Goal: Task Accomplishment & Management: Complete application form

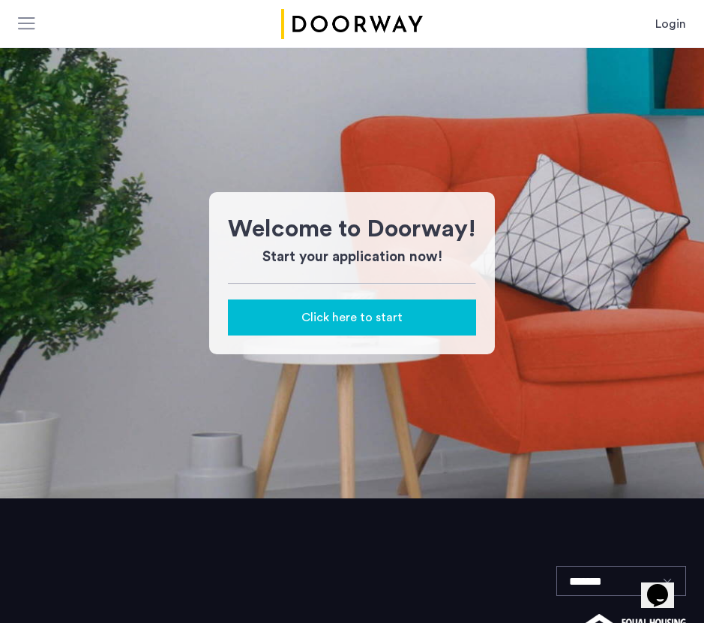
click at [422, 311] on div "Click here to start" at bounding box center [352, 317] width 224 height 18
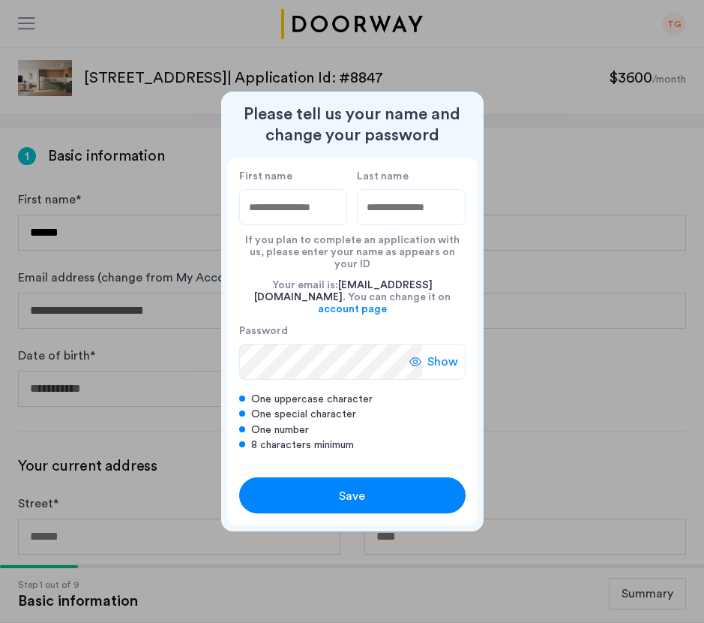
click at [309, 225] on input "First name" at bounding box center [293, 207] width 109 height 36
type input "*******"
type input "******"
click at [339, 487] on span "Save" at bounding box center [352, 496] width 26 height 18
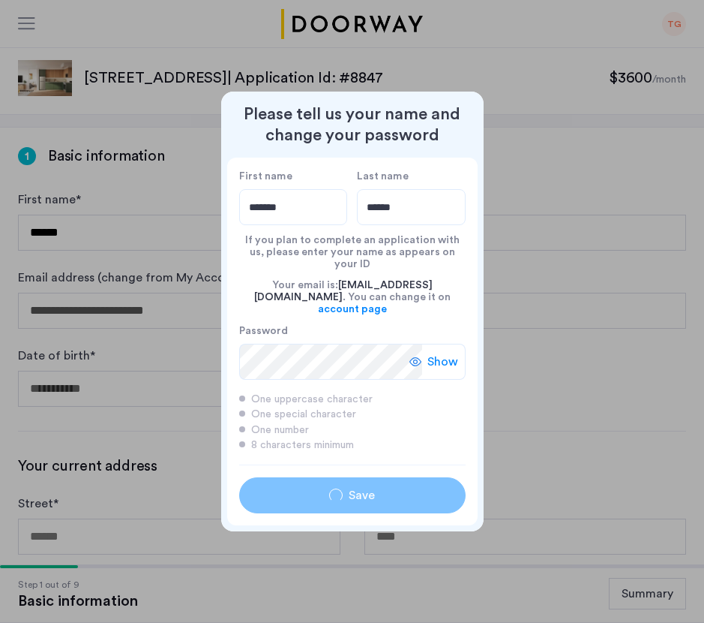
type input "*******"
type input "******"
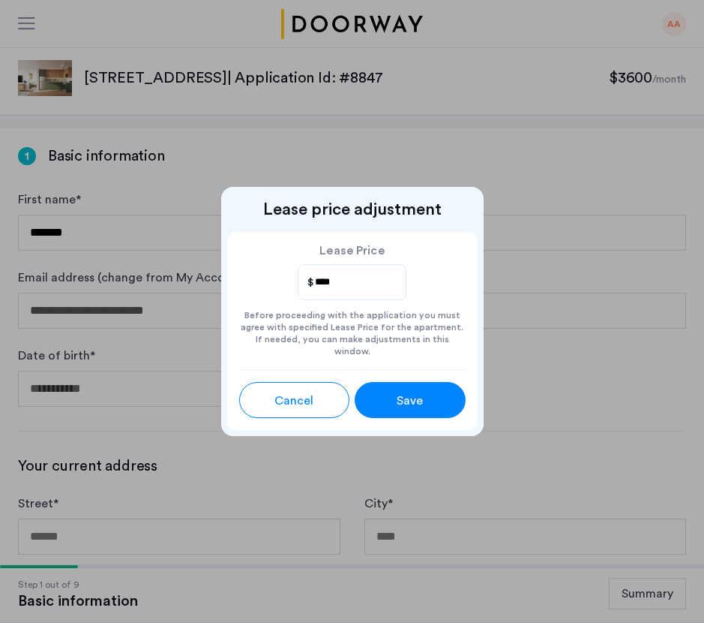
click at [404, 398] on span "Save" at bounding box center [410, 401] width 26 height 18
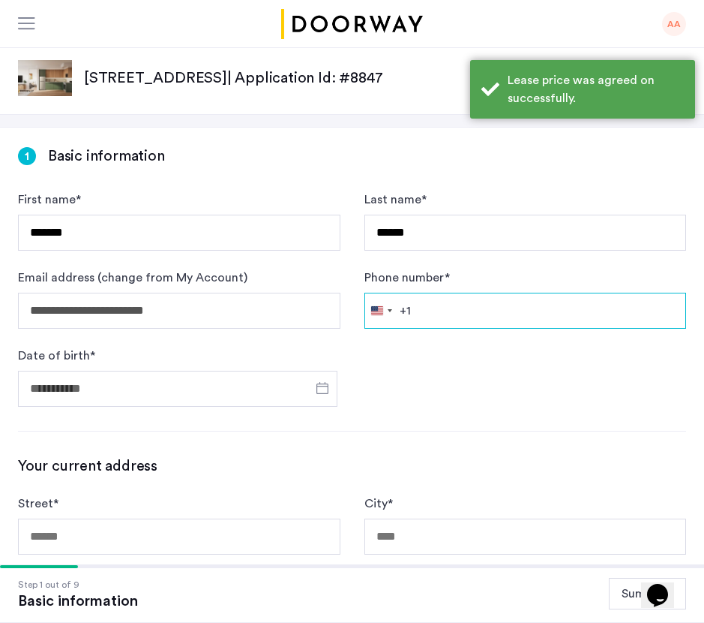
click at [455, 315] on input "Phone number *" at bounding box center [526, 311] width 323 height 36
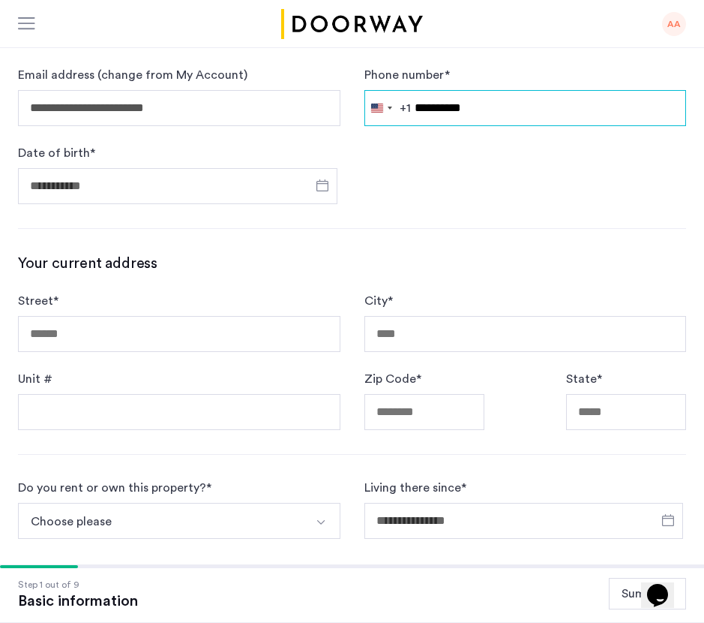
type input "**********"
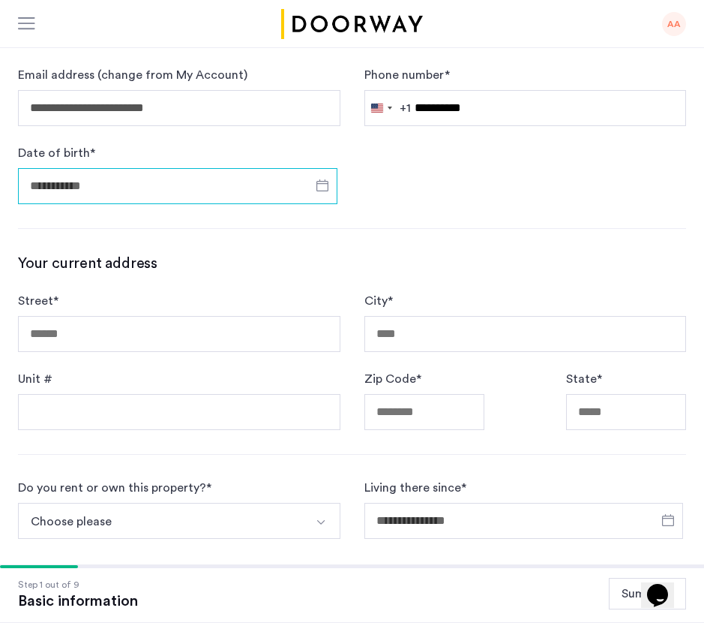
click at [167, 201] on input "Date of birth *" at bounding box center [178, 186] width 320 height 36
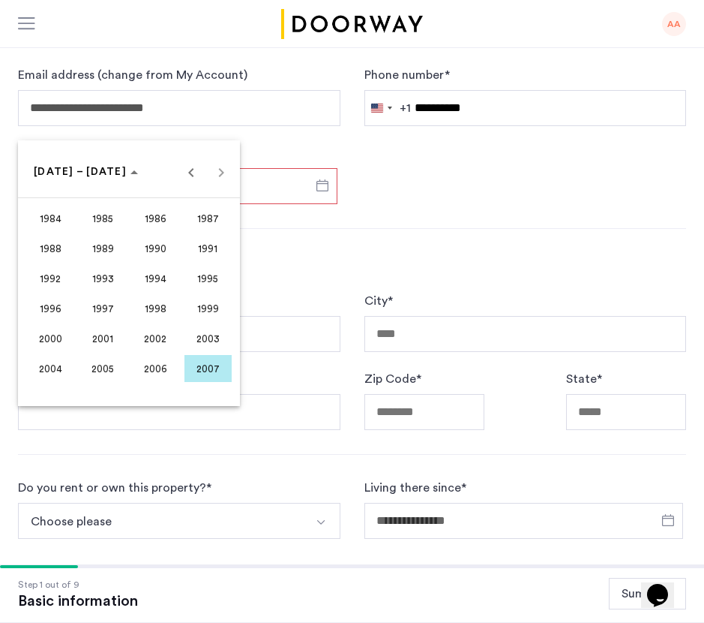
scroll to position [281, 0]
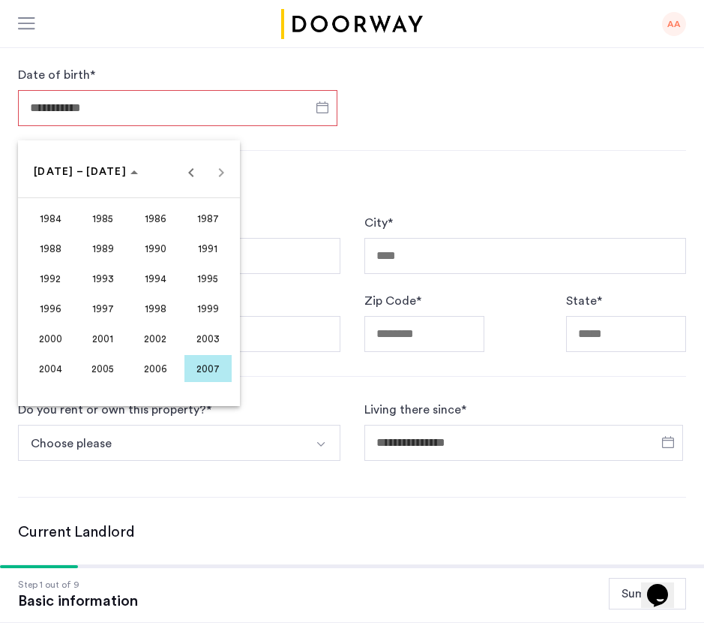
click at [59, 341] on span "2000" at bounding box center [50, 338] width 47 height 27
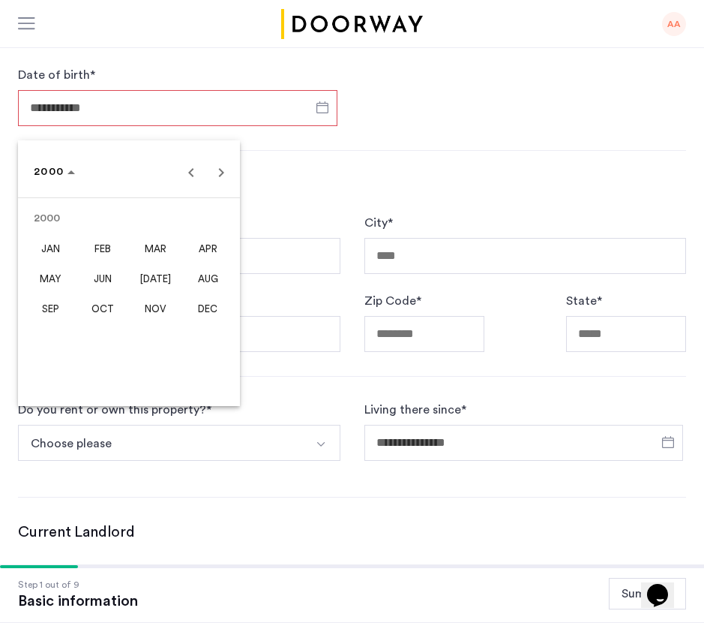
click at [171, 286] on span "JUL" at bounding box center [155, 278] width 47 height 27
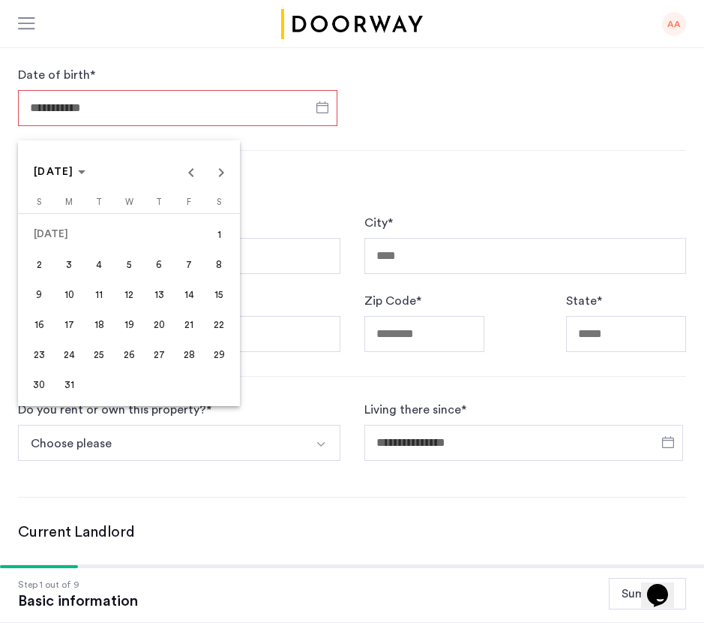
click at [62, 383] on span "31" at bounding box center [69, 384] width 27 height 27
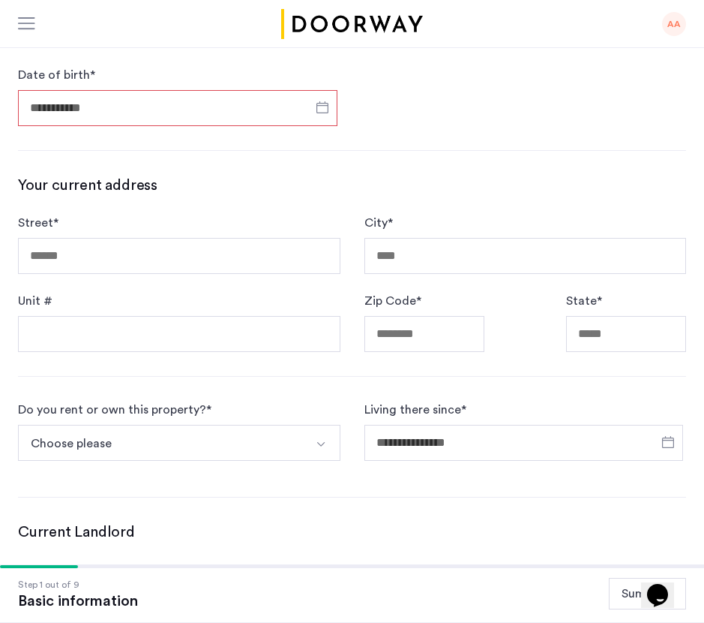
type input "**********"
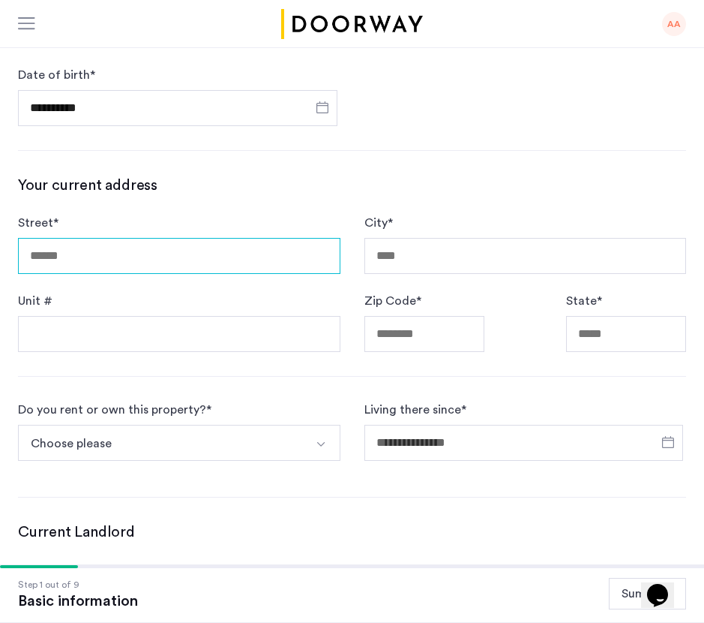
click at [84, 266] on input "Street *" at bounding box center [179, 256] width 323 height 36
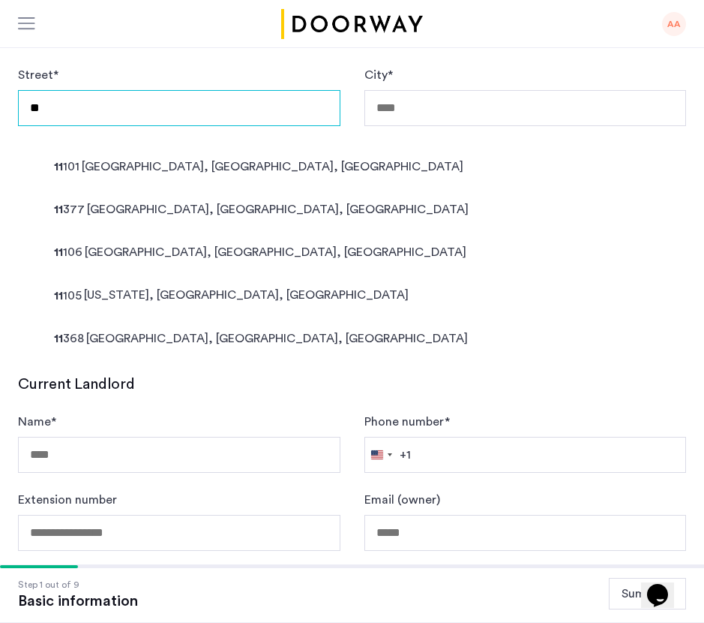
type input "*"
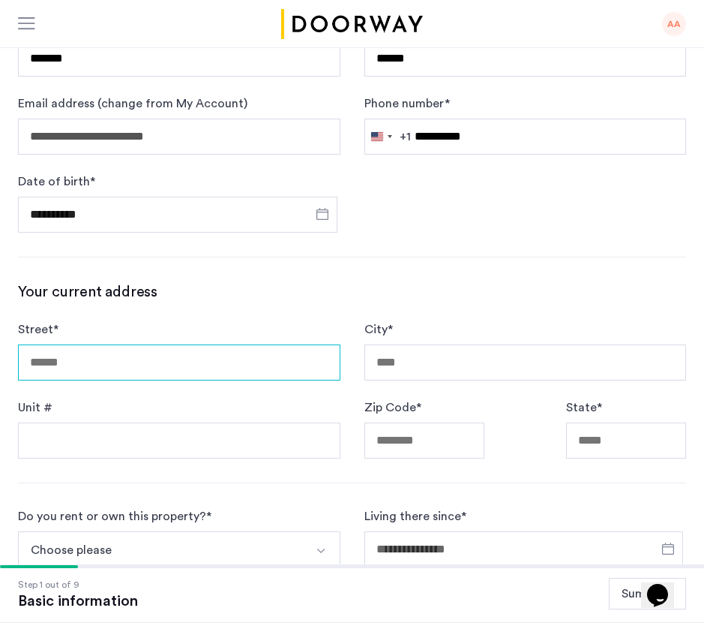
scroll to position [173, 0]
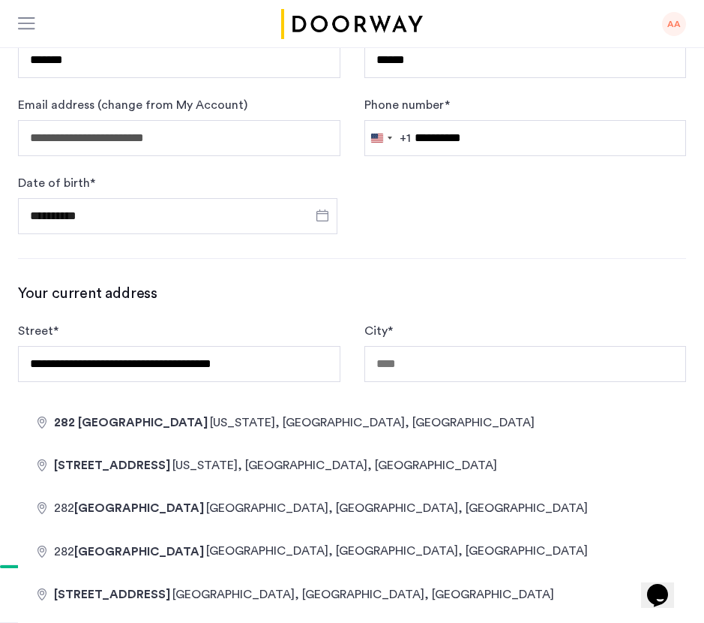
type input "**********"
type input "********"
type input "*****"
type input "**"
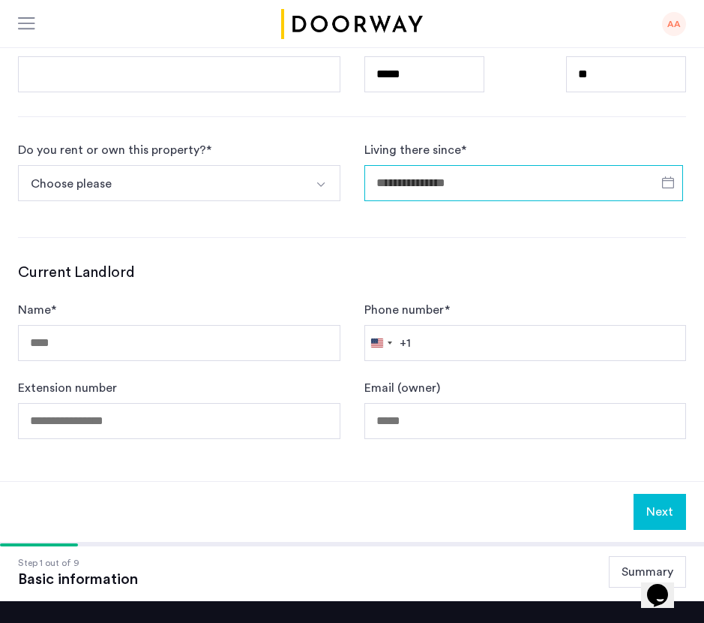
click at [440, 180] on input "Living there since *" at bounding box center [525, 183] width 320 height 36
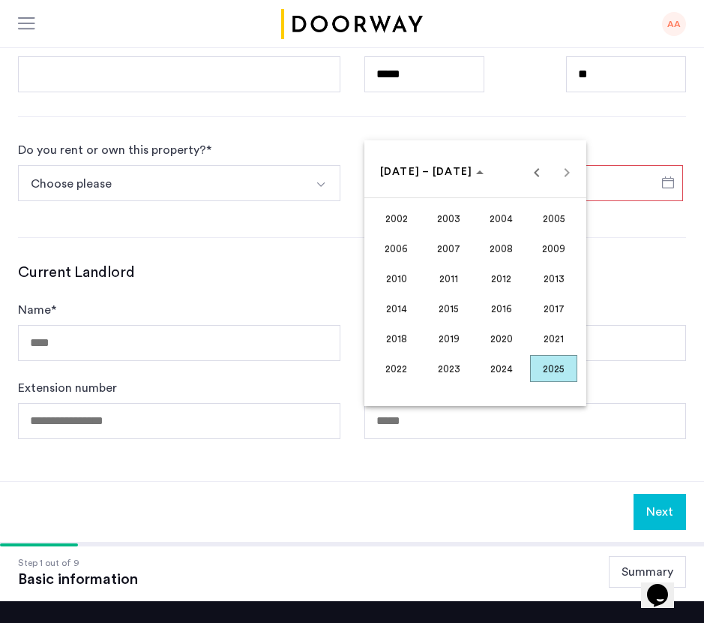
scroll to position [615, 0]
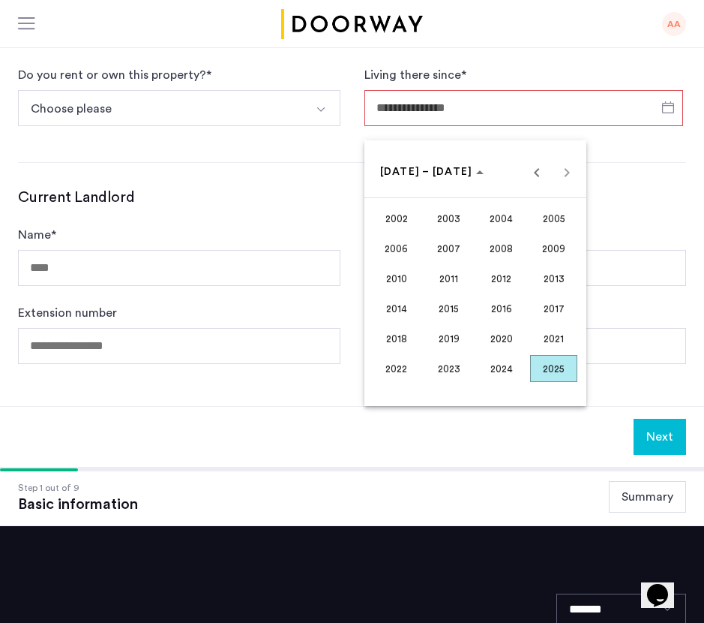
click at [518, 372] on span "2024" at bounding box center [501, 368] width 47 height 27
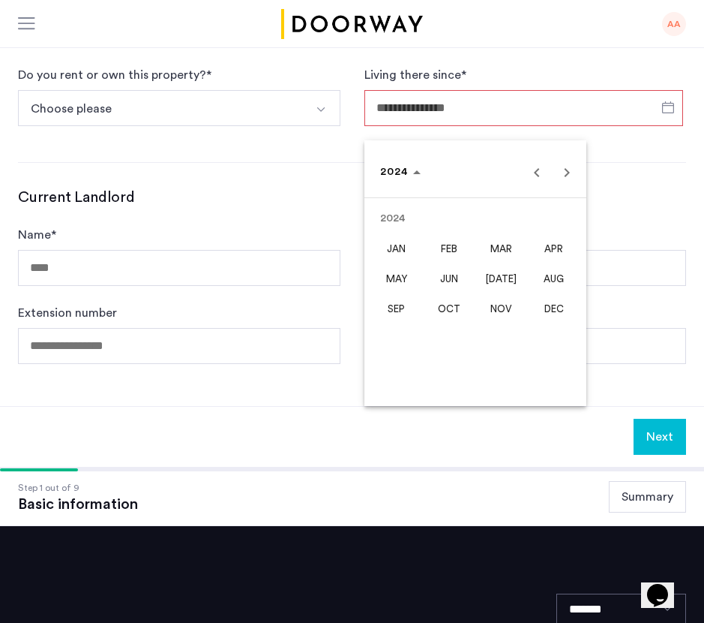
click at [443, 311] on span "OCT" at bounding box center [448, 308] width 47 height 27
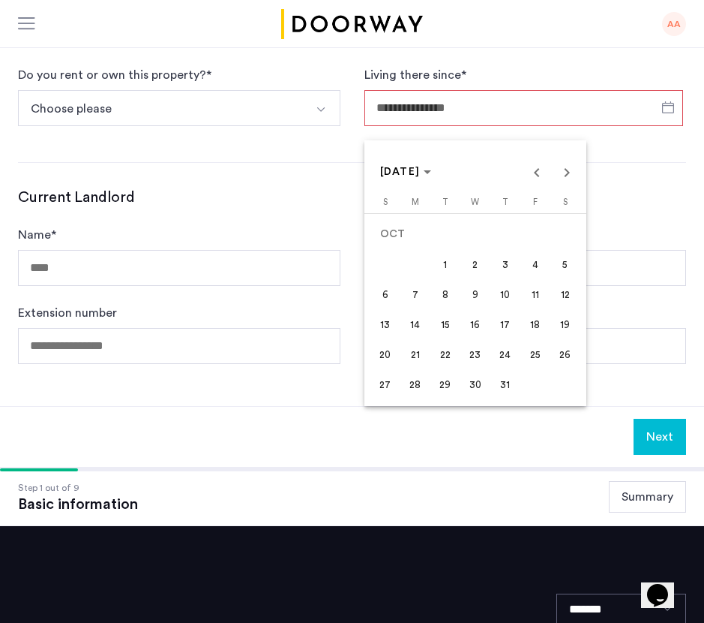
click at [452, 262] on span "1" at bounding box center [445, 264] width 27 height 27
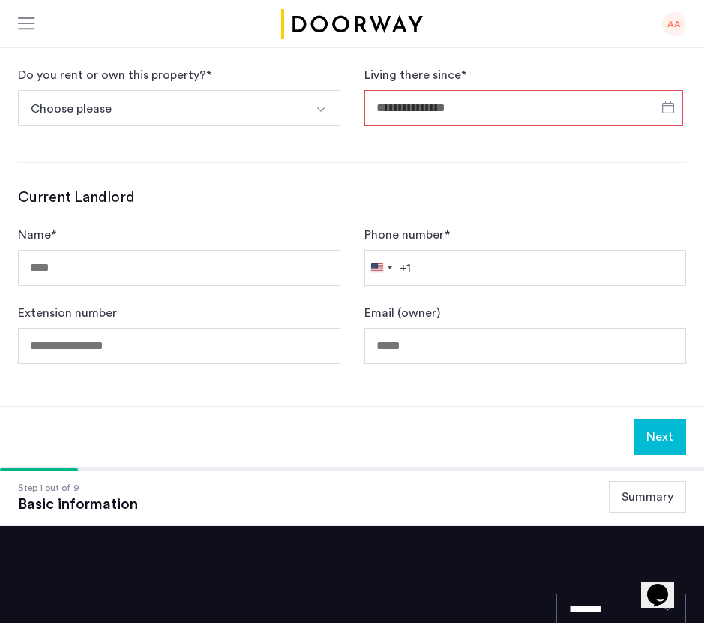
type input "**********"
click at [179, 118] on button "Choose please" at bounding box center [161, 108] width 287 height 36
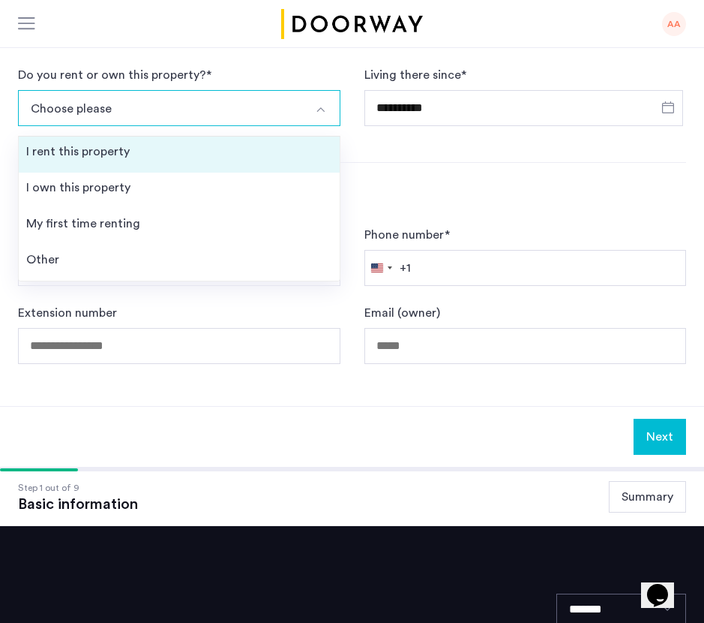
click at [161, 158] on li "I rent this property" at bounding box center [179, 155] width 321 height 36
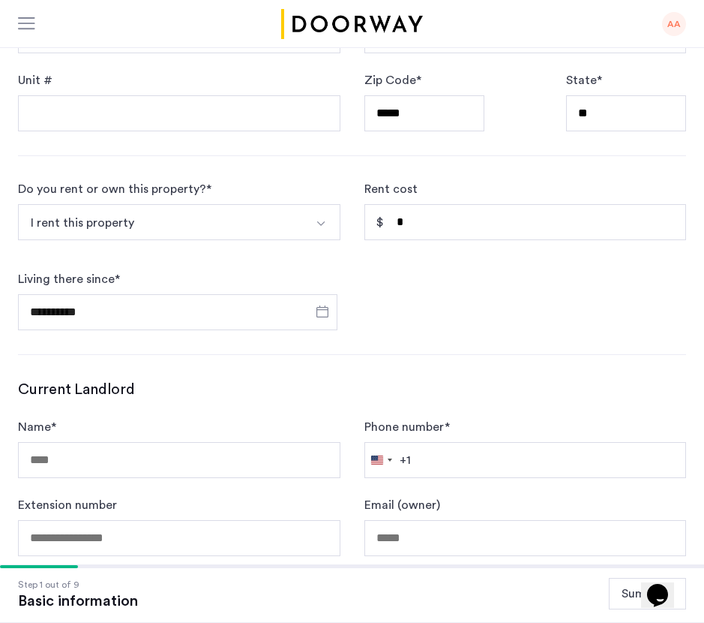
scroll to position [488, 0]
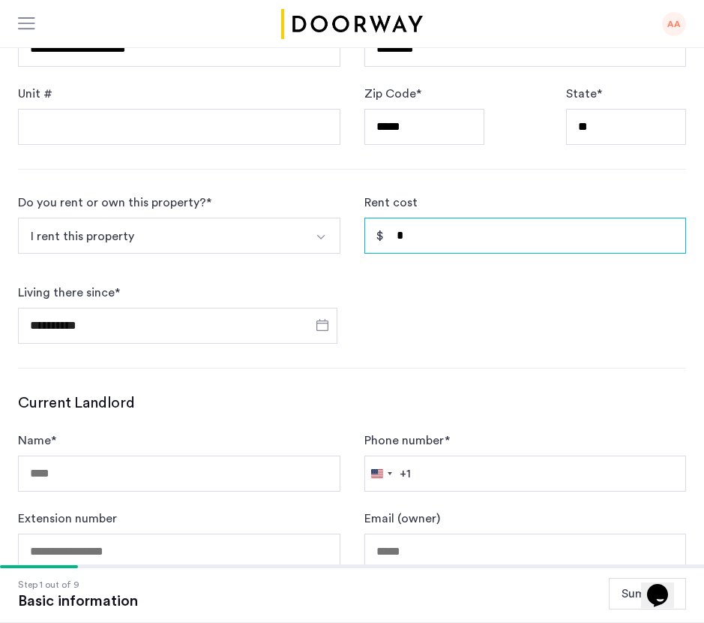
click at [405, 243] on input "*" at bounding box center [526, 236] width 323 height 36
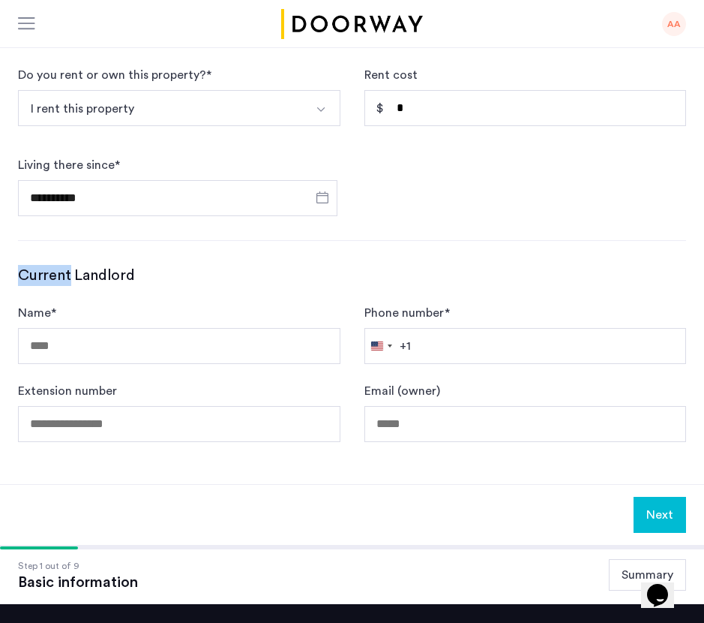
click at [414, 140] on form "**********" at bounding box center [352, 141] width 668 height 150
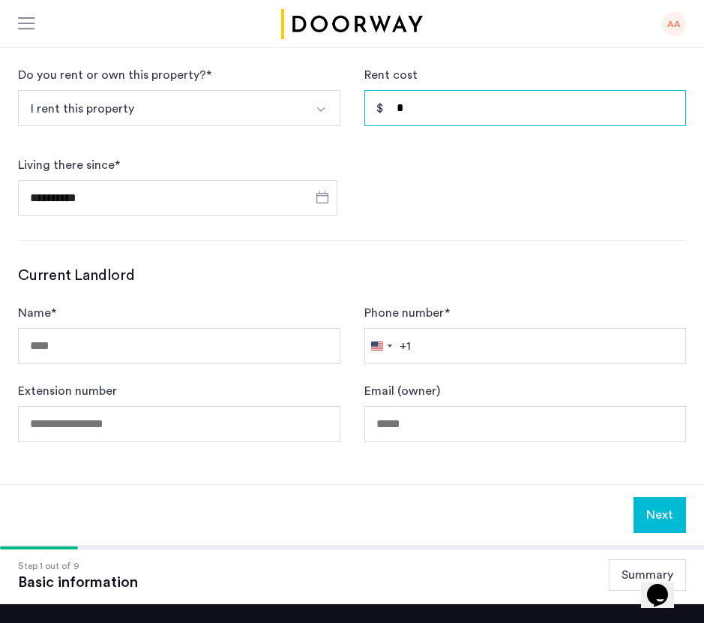
click at [419, 107] on input "*" at bounding box center [526, 108] width 323 height 36
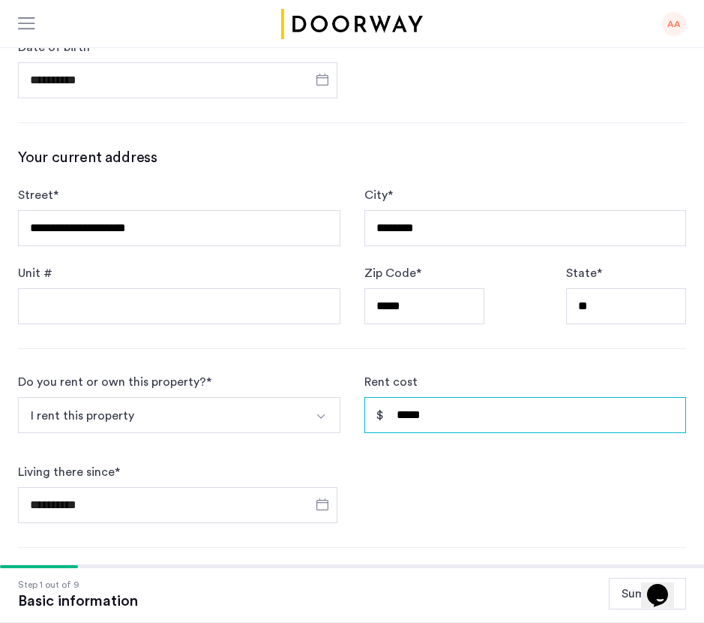
scroll to position [330, 0]
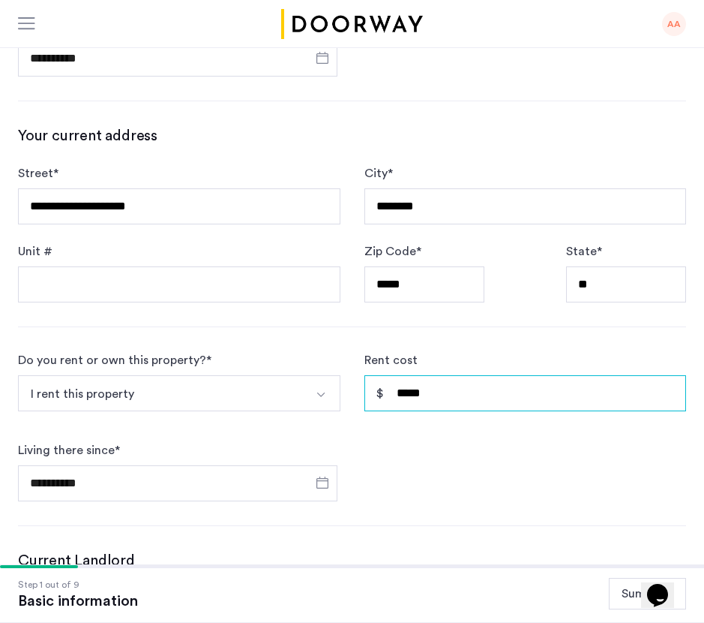
type input "*****"
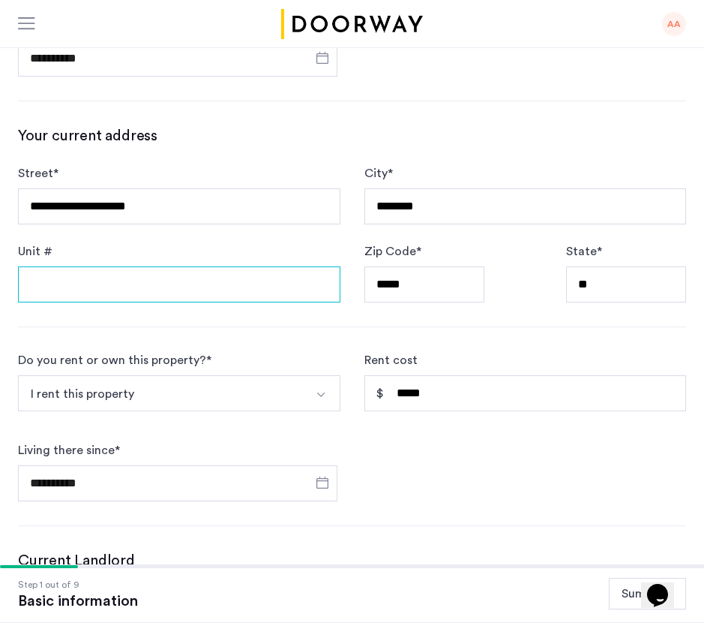
click at [220, 293] on input "Unit #" at bounding box center [179, 284] width 323 height 36
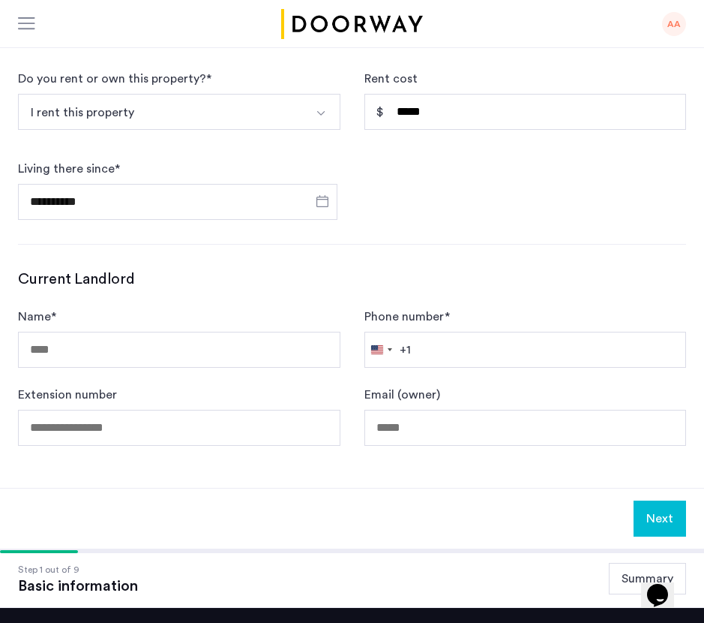
scroll to position [612, 0]
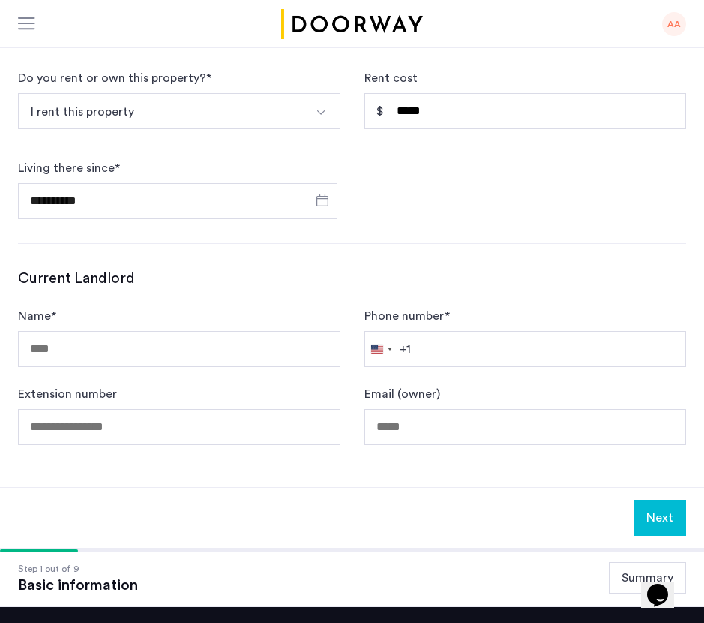
type input "*****"
click at [197, 358] on input "Name *" at bounding box center [179, 349] width 323 height 36
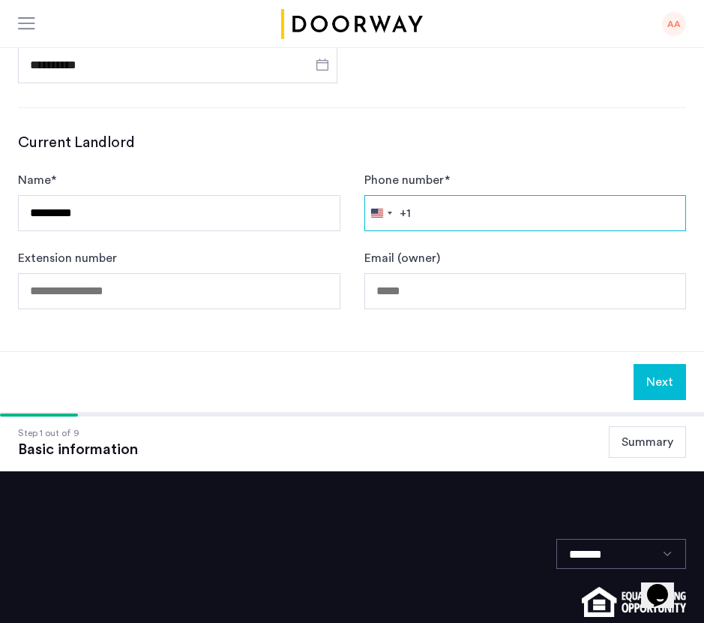
click at [430, 200] on input "Phone number *" at bounding box center [526, 213] width 323 height 36
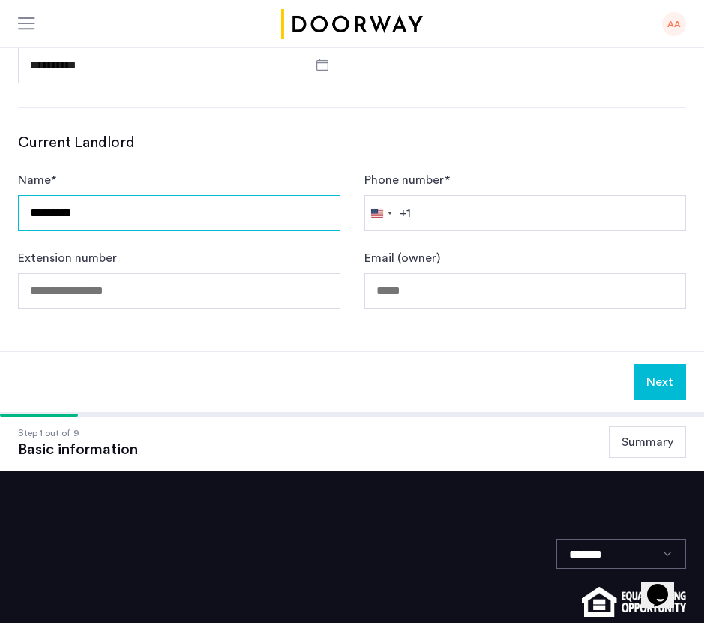
click at [58, 212] on input "*********" at bounding box center [179, 213] width 323 height 36
type input "**********"
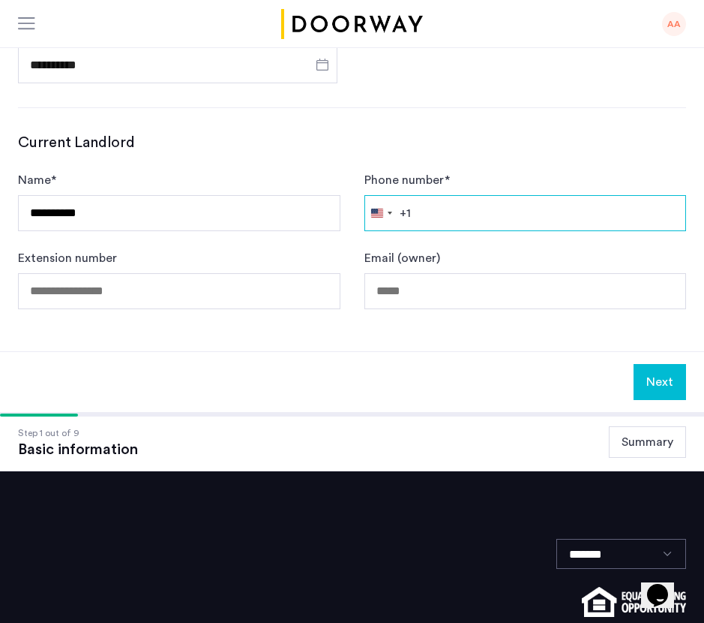
click at [446, 216] on input "Phone number *" at bounding box center [526, 213] width 323 height 36
type input "**********"
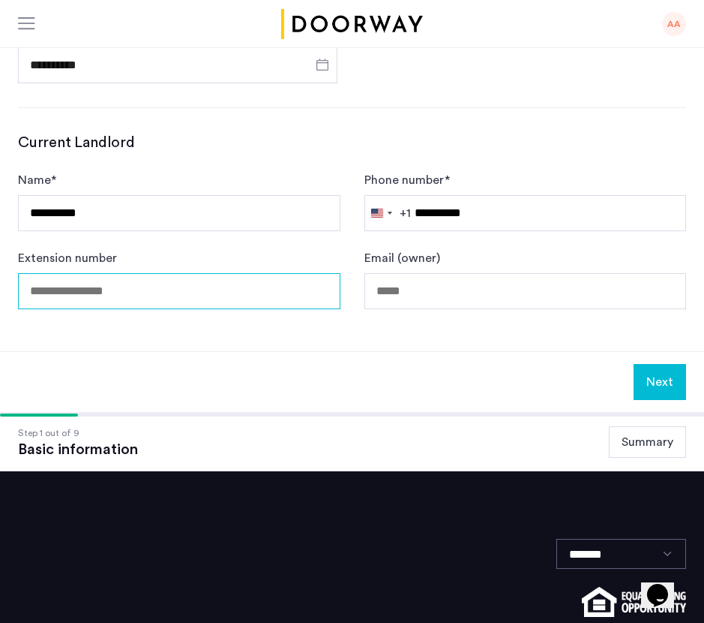
click at [259, 302] on input "Extension number" at bounding box center [179, 291] width 323 height 36
type input "*"
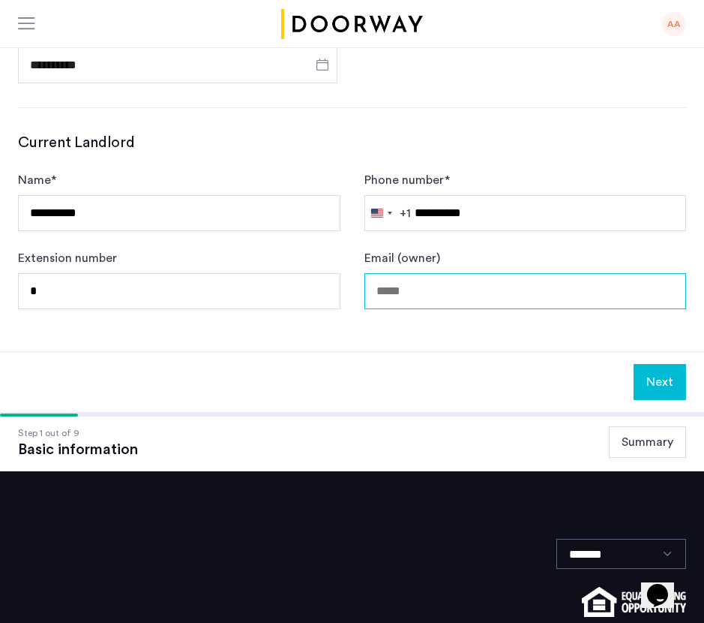
click at [424, 280] on input "Email (owner)" at bounding box center [526, 291] width 323 height 36
type input "**********"
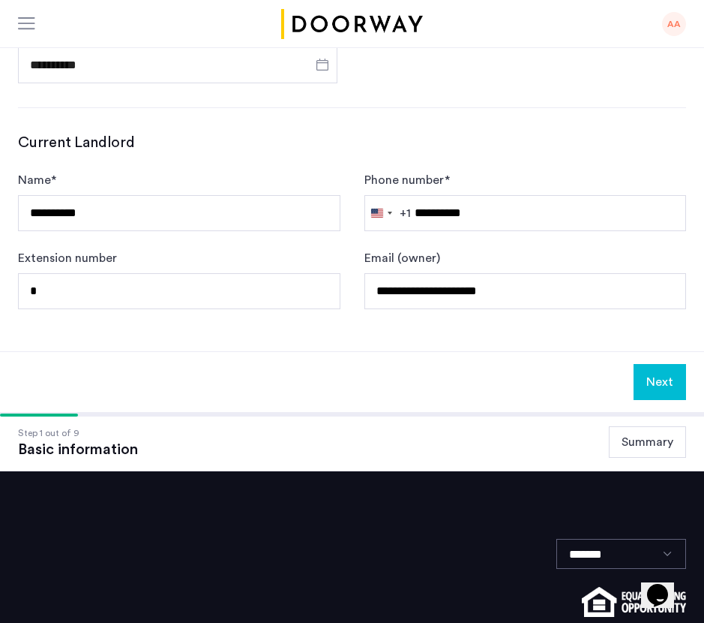
click at [662, 382] on button "Next" at bounding box center [660, 382] width 53 height 36
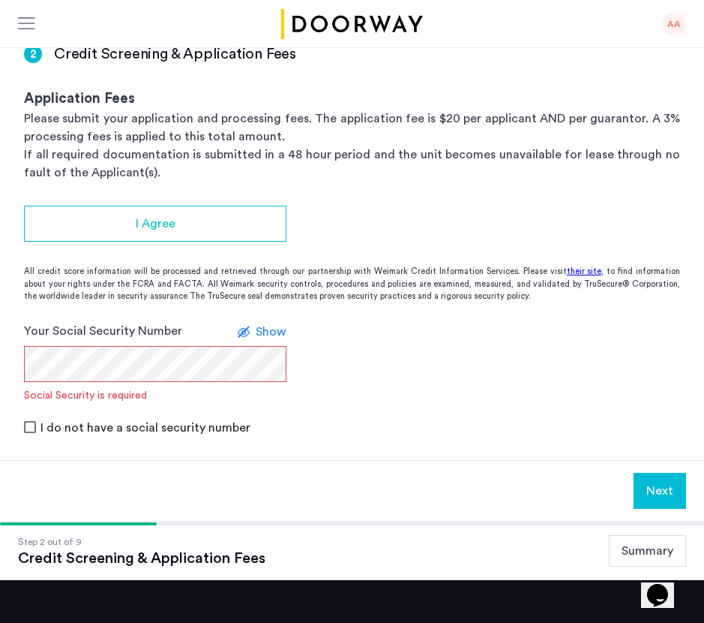
scroll to position [89, 0]
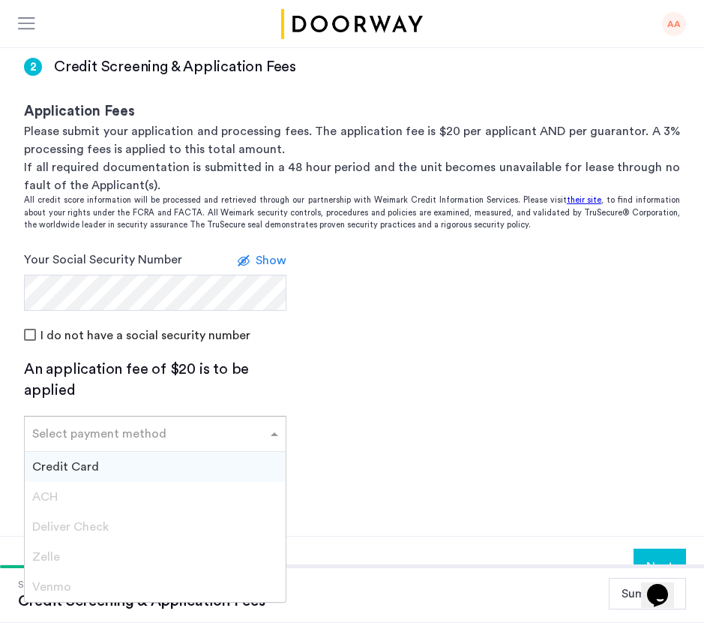
click at [110, 431] on input "text" at bounding box center [140, 430] width 216 height 11
click at [167, 523] on div "Deliver Check" at bounding box center [155, 527] width 261 height 30
click at [261, 437] on div "Select payment method" at bounding box center [146, 434] width 242 height 18
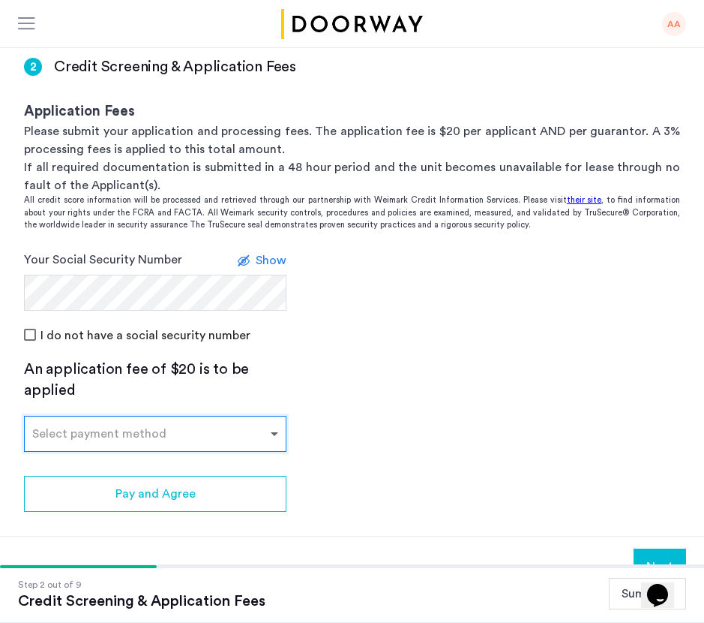
click at [272, 428] on span at bounding box center [276, 434] width 19 height 18
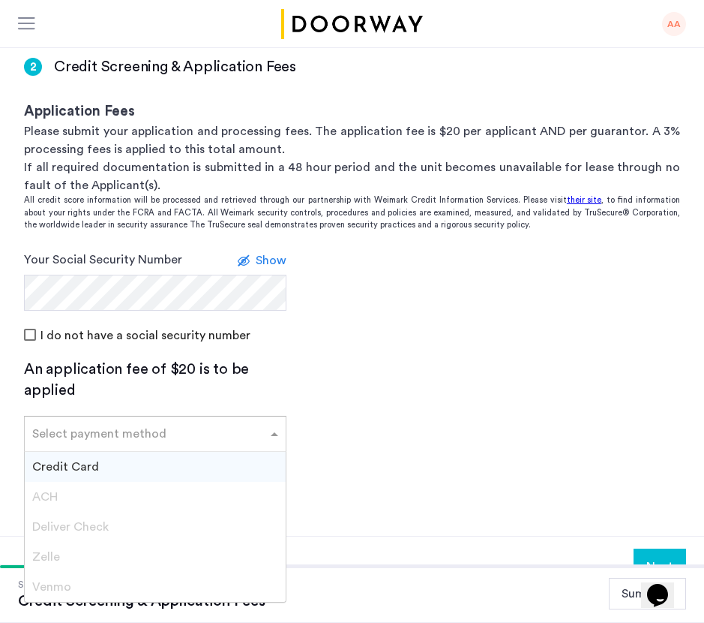
click at [272, 428] on span at bounding box center [276, 434] width 19 height 18
click at [223, 494] on div "ACH" at bounding box center [155, 497] width 261 height 30
click at [182, 558] on div "Zelle" at bounding box center [155, 557] width 261 height 30
click at [170, 590] on div "Venmo" at bounding box center [155, 587] width 261 height 30
click at [193, 457] on div "Credit Card" at bounding box center [155, 467] width 261 height 30
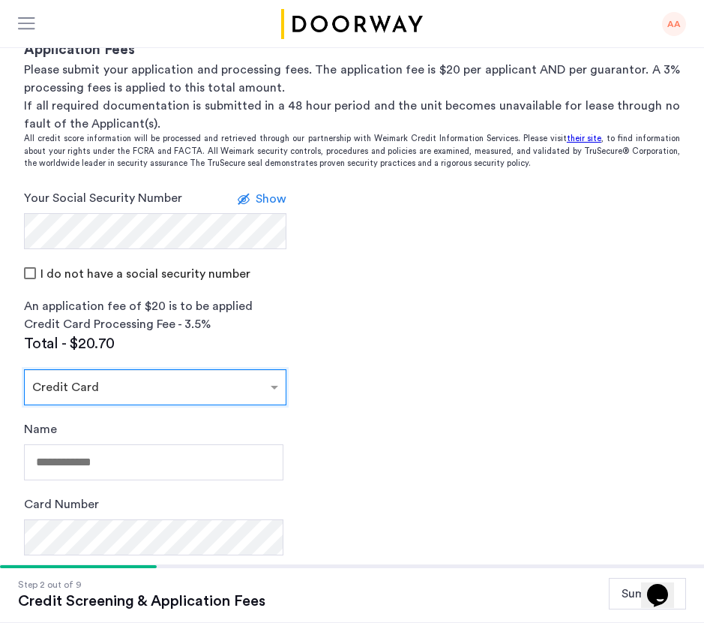
scroll to position [155, 0]
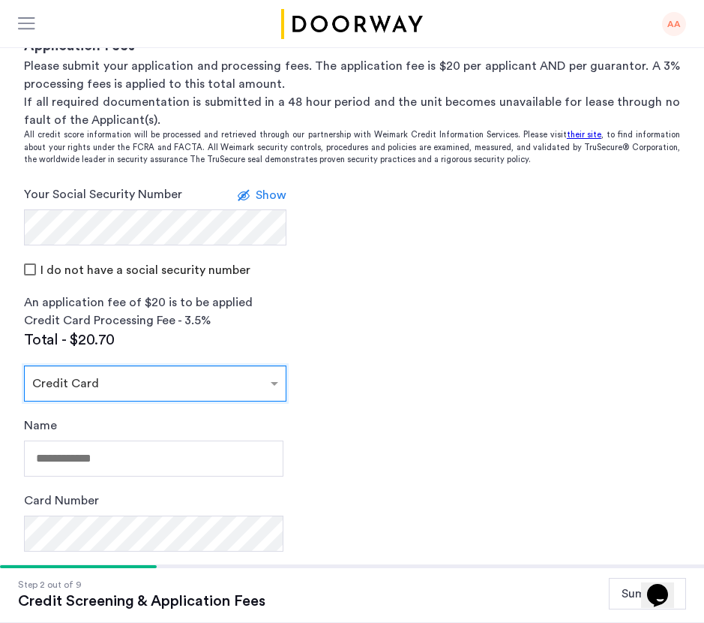
click at [263, 386] on div at bounding box center [155, 379] width 261 height 18
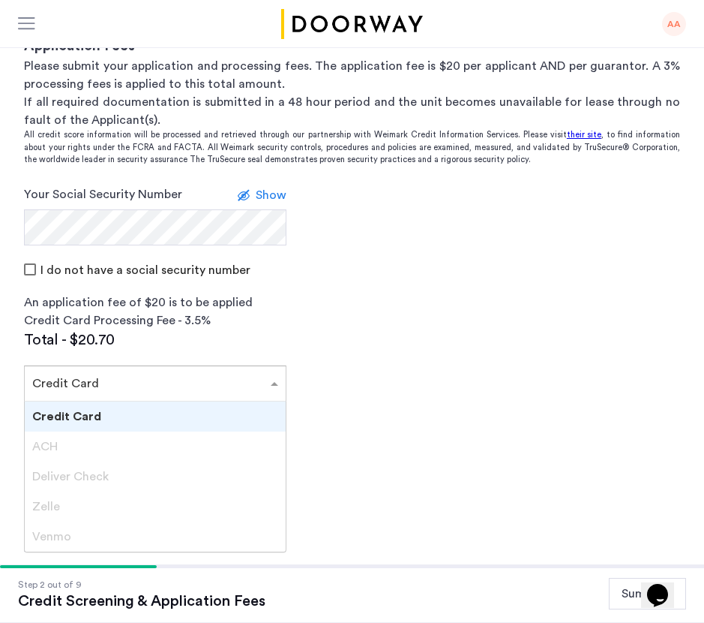
click at [263, 386] on div at bounding box center [155, 379] width 261 height 18
click at [275, 381] on span at bounding box center [276, 383] width 19 height 18
click at [275, 386] on span at bounding box center [276, 383] width 19 height 18
click at [227, 451] on div "ACH" at bounding box center [155, 446] width 261 height 30
click at [210, 482] on div "Deliver Check" at bounding box center [155, 476] width 261 height 30
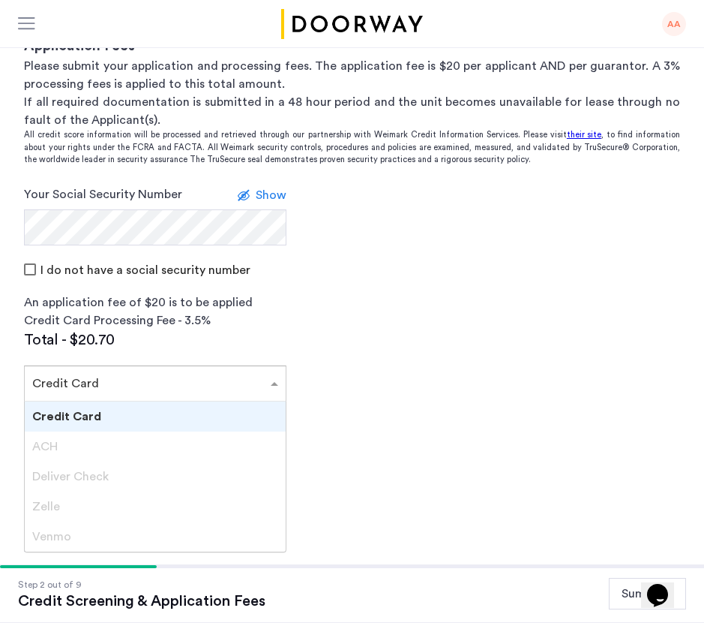
click at [199, 527] on div "Venmo" at bounding box center [155, 536] width 261 height 30
click at [194, 551] on div "Venmo" at bounding box center [155, 536] width 261 height 30
click at [95, 443] on div "ACH" at bounding box center [155, 446] width 261 height 30
click at [86, 477] on span "Deliver Check" at bounding box center [70, 476] width 77 height 12
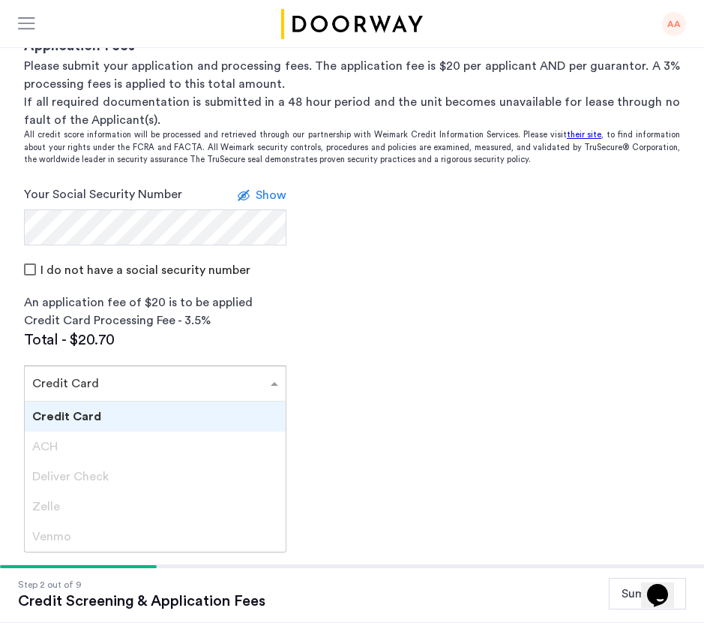
click at [62, 510] on div "Zelle" at bounding box center [155, 506] width 261 height 30
click at [62, 540] on span "Venmo" at bounding box center [51, 536] width 39 height 12
click at [202, 401] on div "Credit Card" at bounding box center [155, 416] width 261 height 30
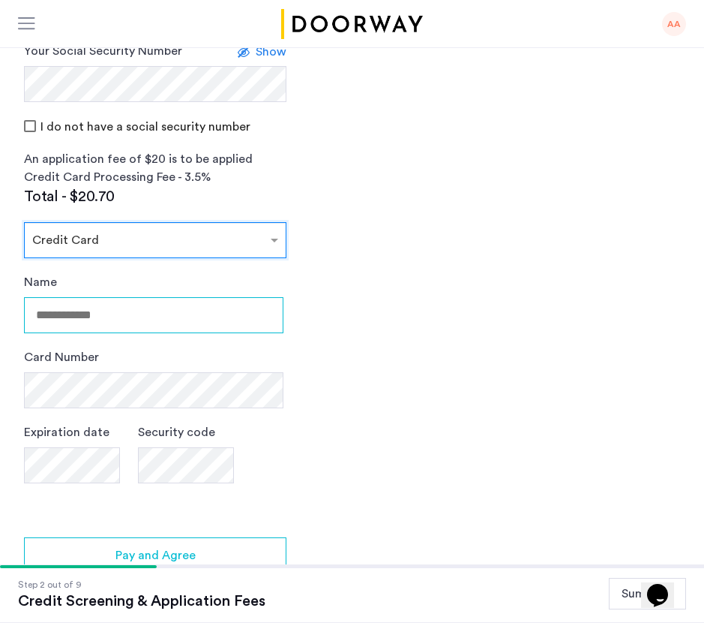
click at [175, 317] on input "Name" at bounding box center [154, 315] width 260 height 36
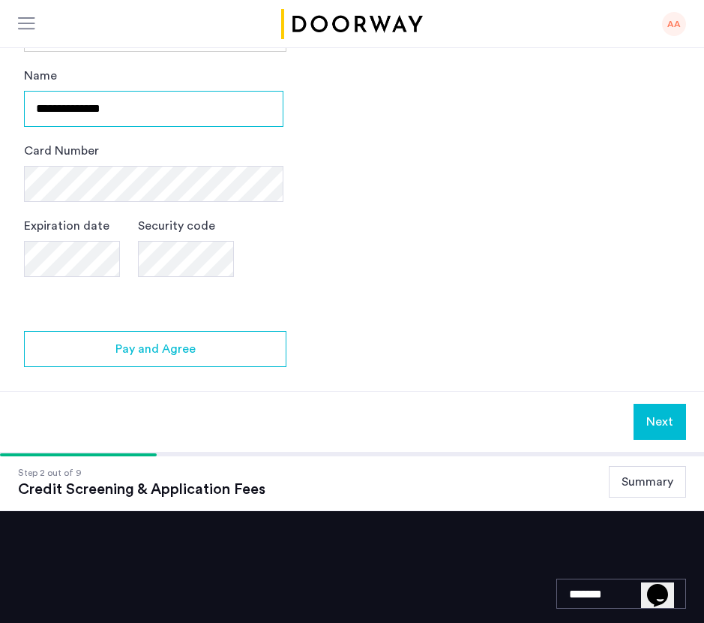
type input "**********"
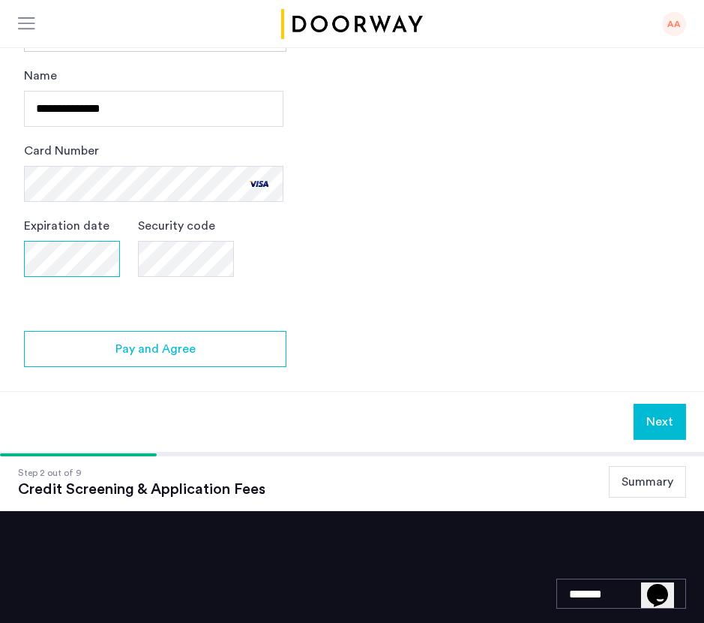
scroll to position [544, 0]
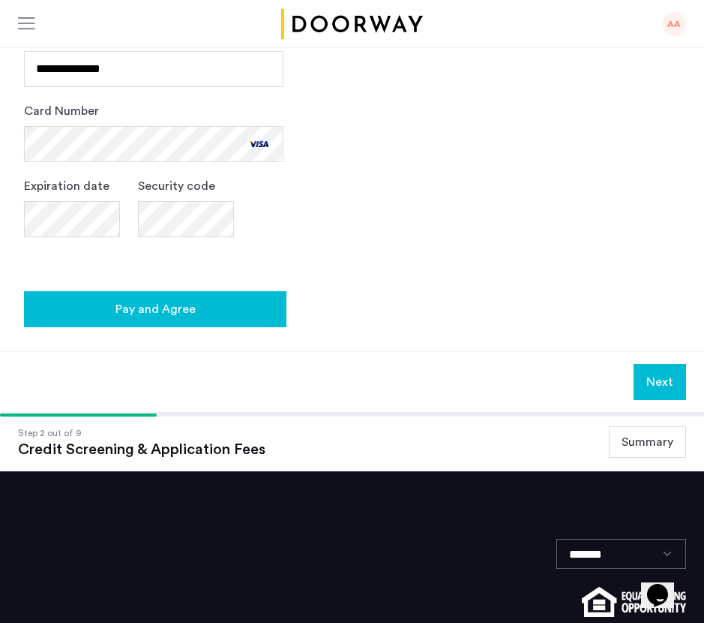
click at [95, 302] on div "Pay and Agree" at bounding box center [155, 309] width 239 height 18
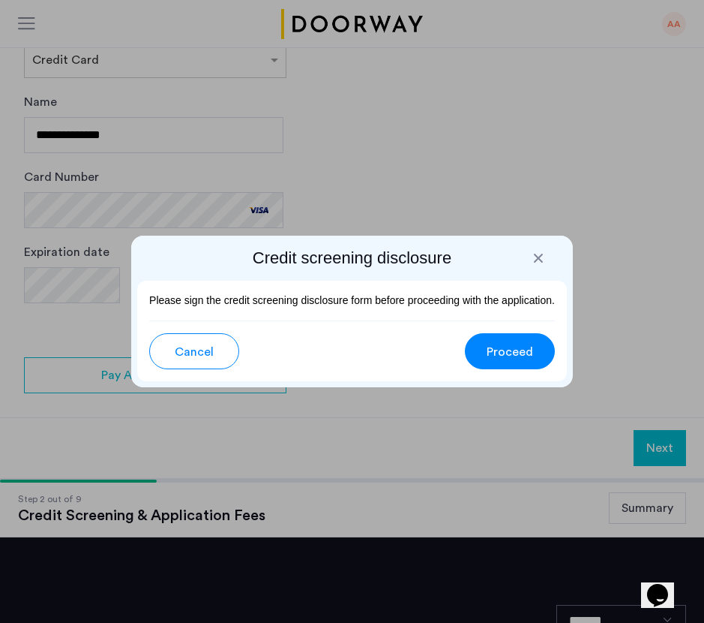
scroll to position [0, 0]
click at [502, 354] on span "Proceed" at bounding box center [510, 352] width 47 height 18
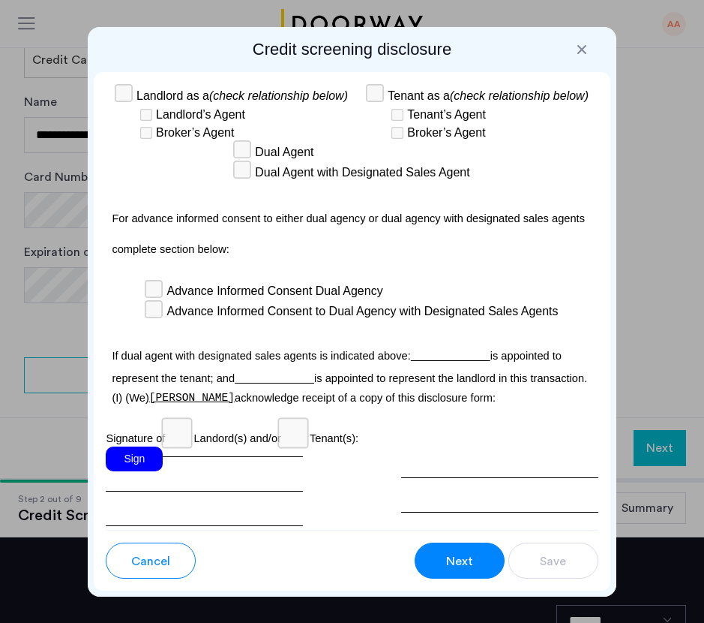
scroll to position [5743, 0]
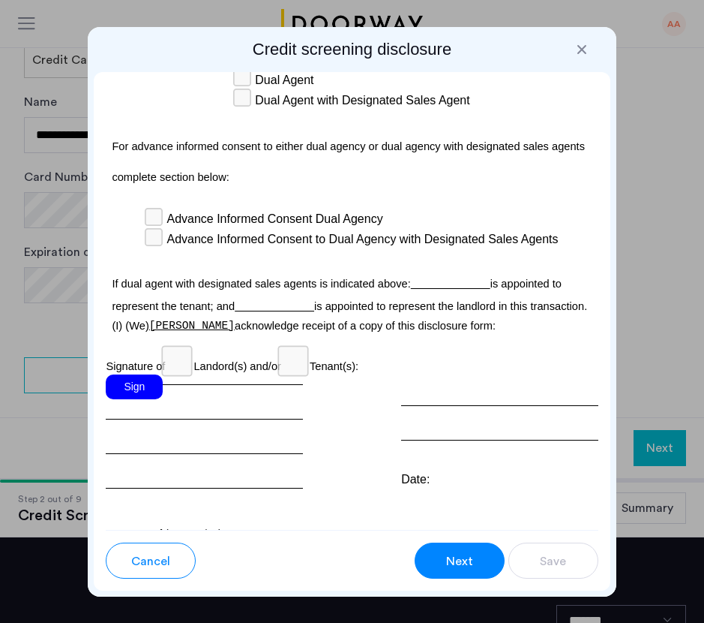
click at [143, 374] on div "Sign" at bounding box center [134, 386] width 57 height 25
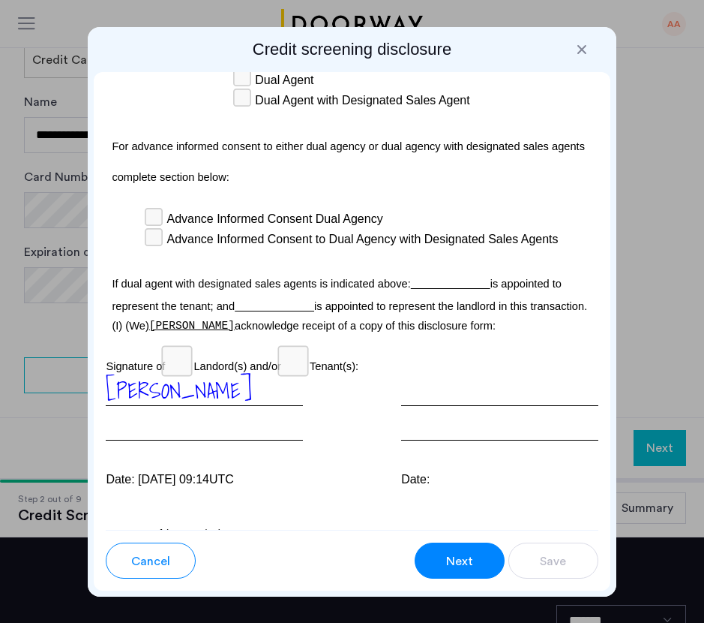
click at [452, 530] on div "Cancel Next Save" at bounding box center [352, 554] width 492 height 49
click at [452, 550] on button "Next" at bounding box center [460, 560] width 90 height 36
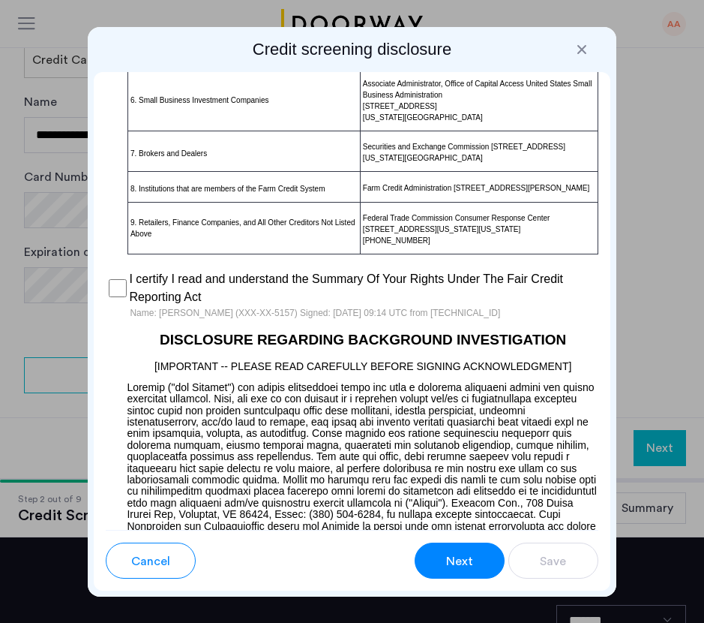
click at [452, 578] on button "Next" at bounding box center [460, 560] width 90 height 36
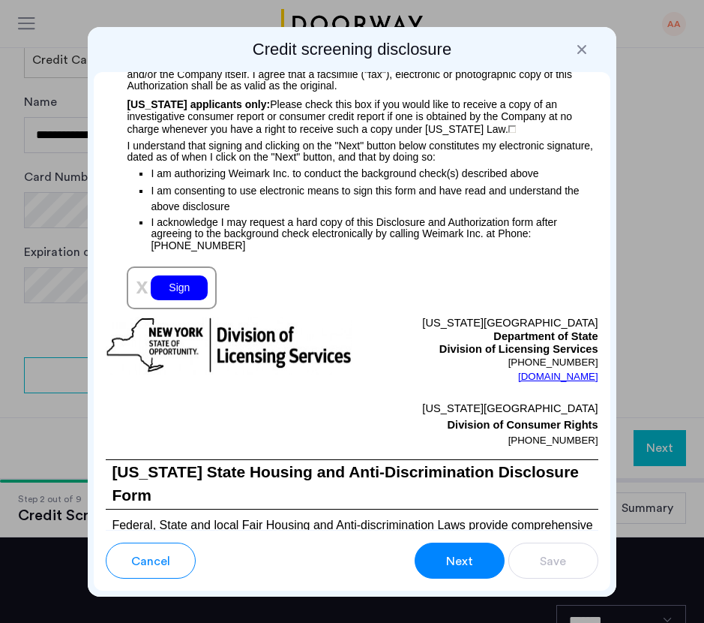
click at [202, 300] on div "Sign" at bounding box center [179, 287] width 57 height 25
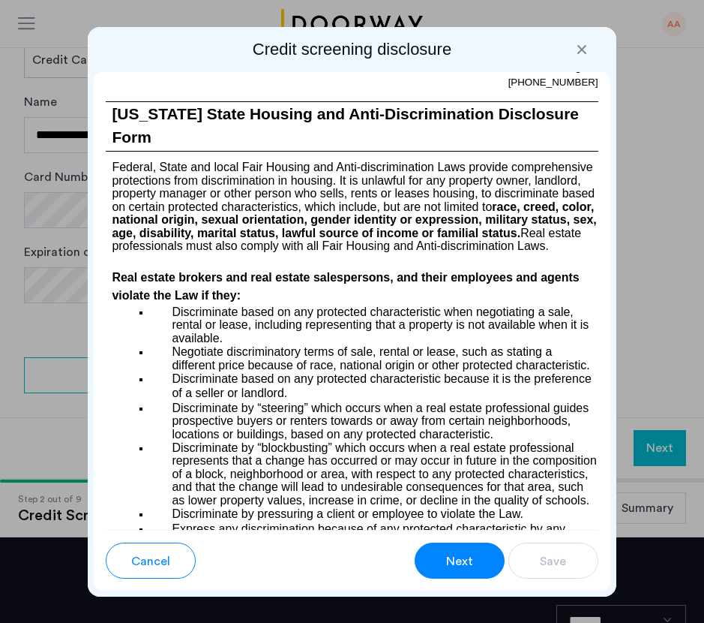
click at [467, 572] on button "Next" at bounding box center [460, 560] width 90 height 36
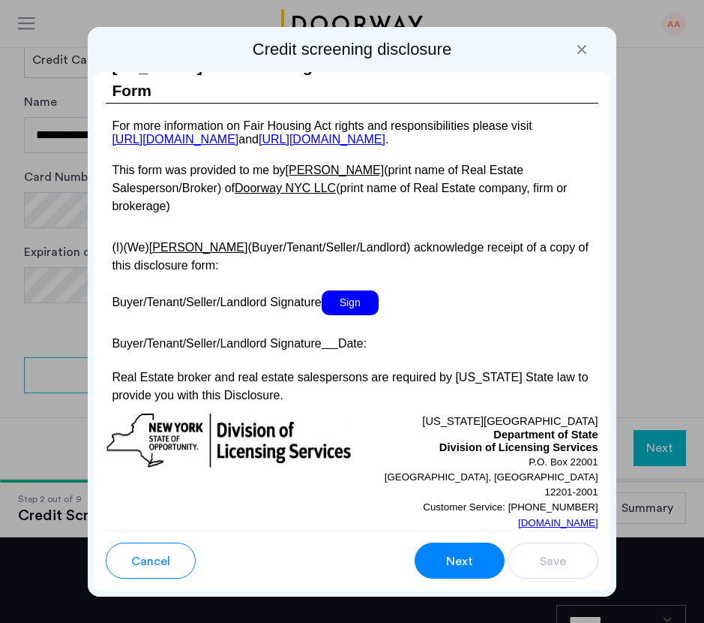
click at [344, 305] on span "Sign" at bounding box center [350, 302] width 57 height 25
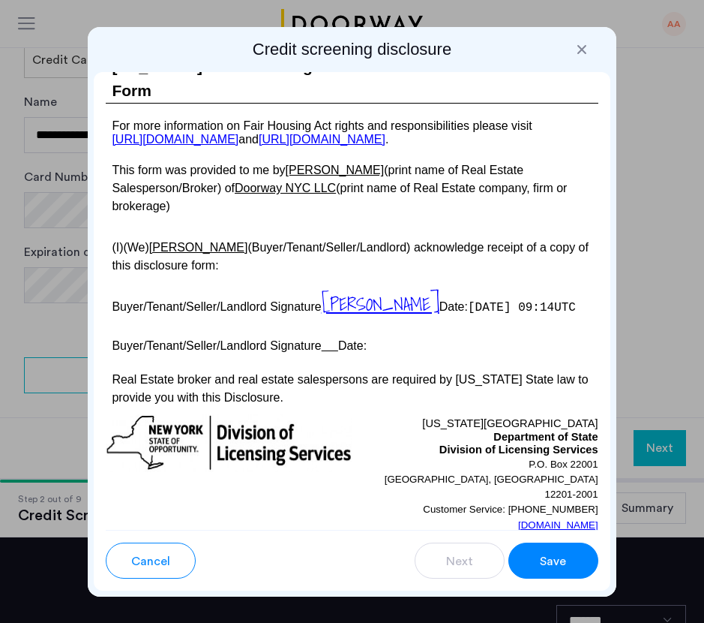
click at [576, 554] on button "Save" at bounding box center [554, 560] width 90 height 36
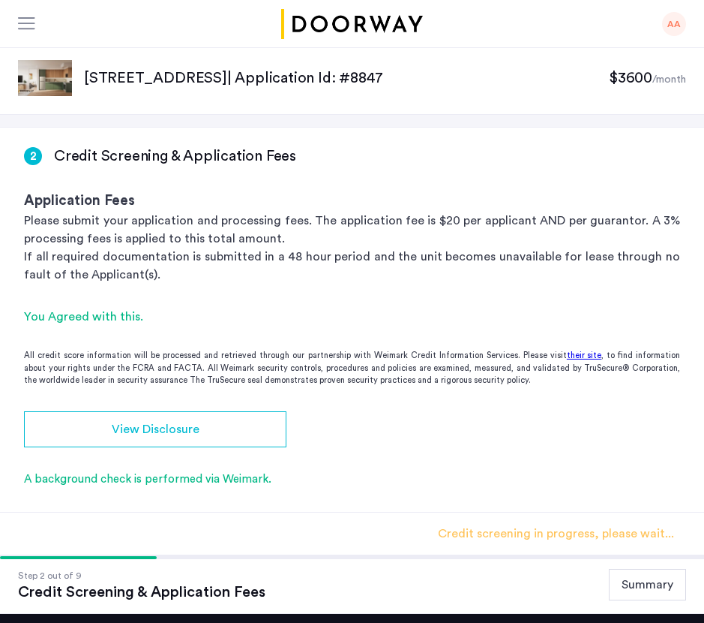
scroll to position [42, 0]
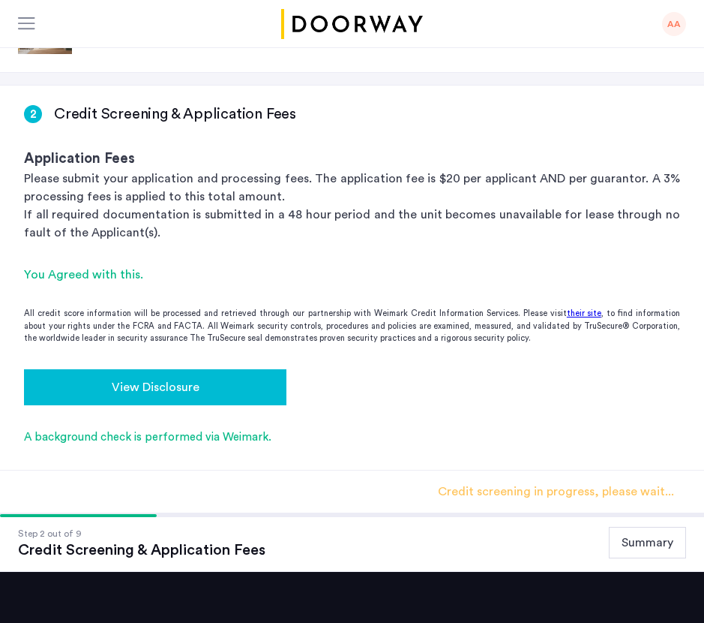
click at [248, 369] on button "View Disclosure" at bounding box center [155, 387] width 263 height 36
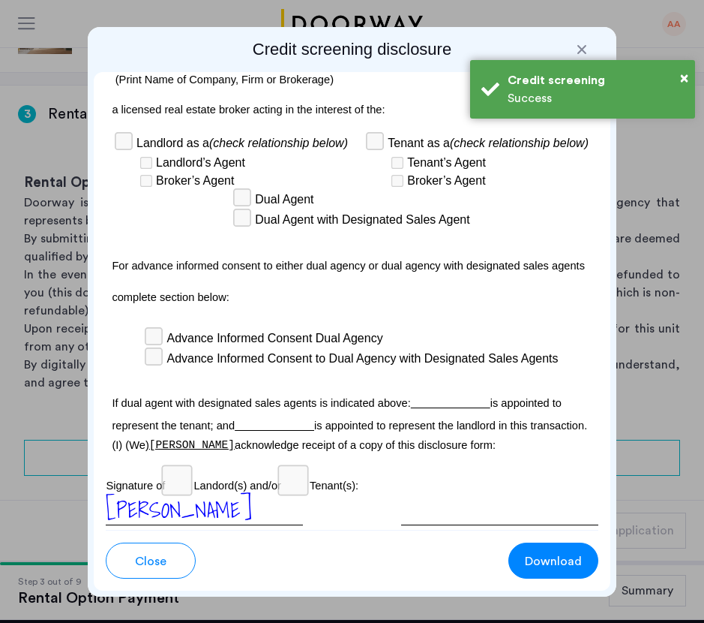
scroll to position [5797, 0]
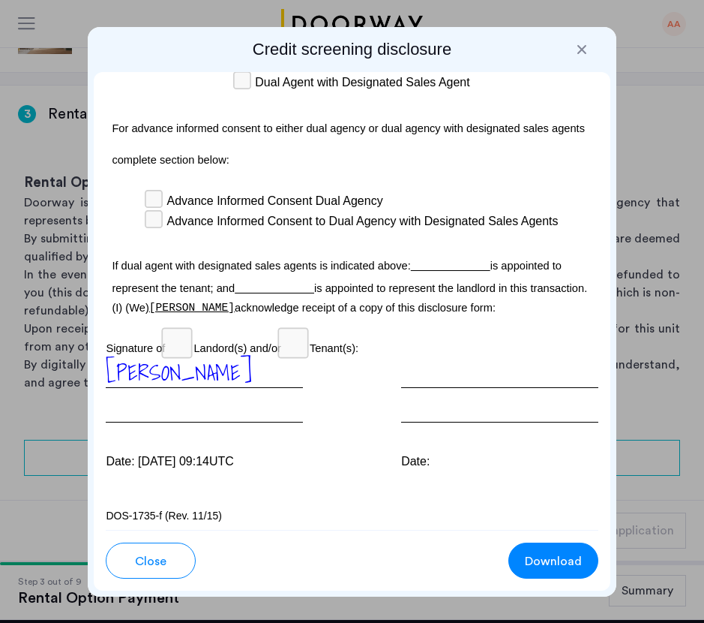
click at [584, 50] on div at bounding box center [582, 49] width 15 height 15
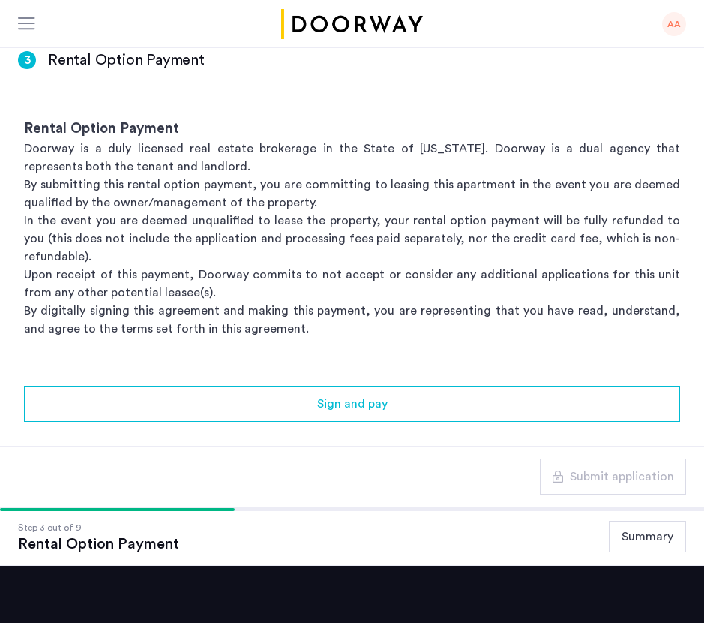
scroll to position [98, 0]
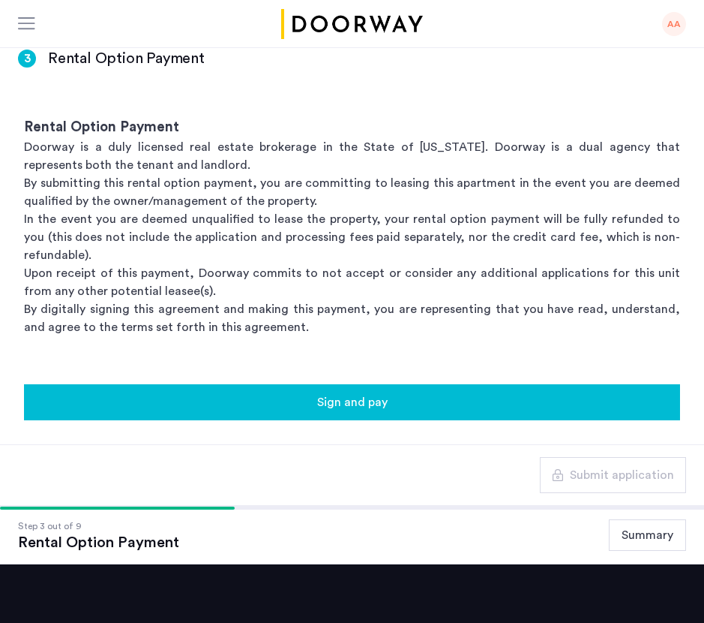
click at [410, 410] on div "Sign and pay" at bounding box center [352, 402] width 632 height 18
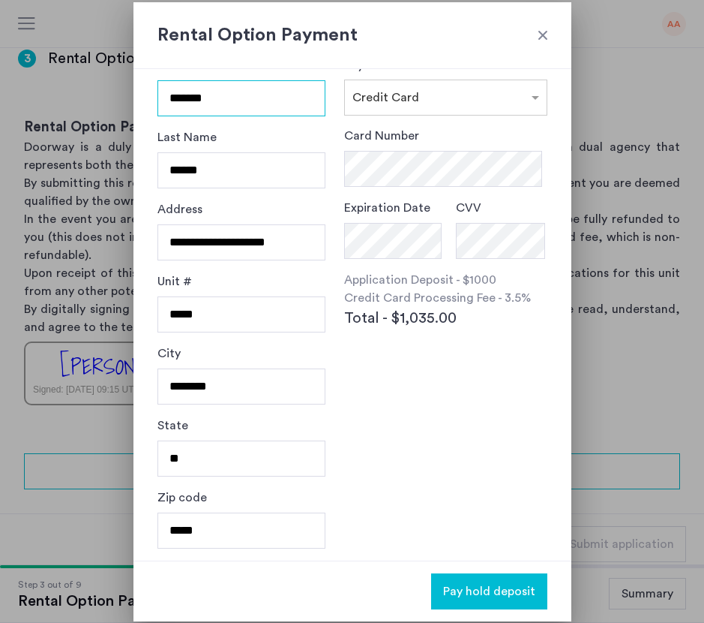
scroll to position [0, 0]
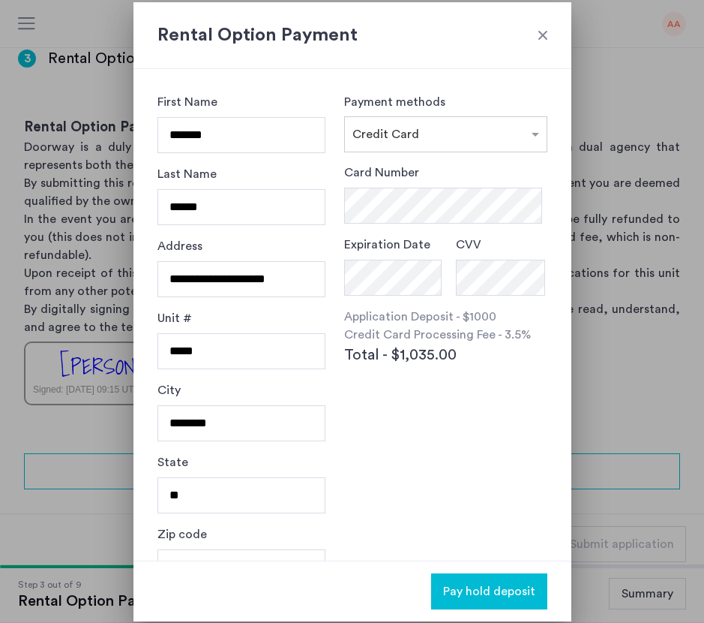
click at [544, 26] on h2 "Rental Option Payment" at bounding box center [353, 35] width 390 height 27
click at [539, 33] on div at bounding box center [543, 35] width 15 height 15
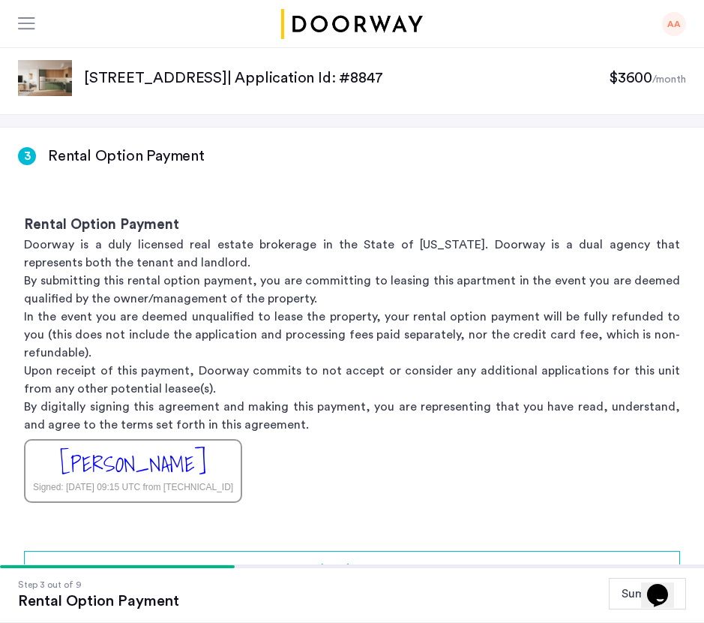
click at [653, 78] on sub "/month" at bounding box center [670, 79] width 34 height 11
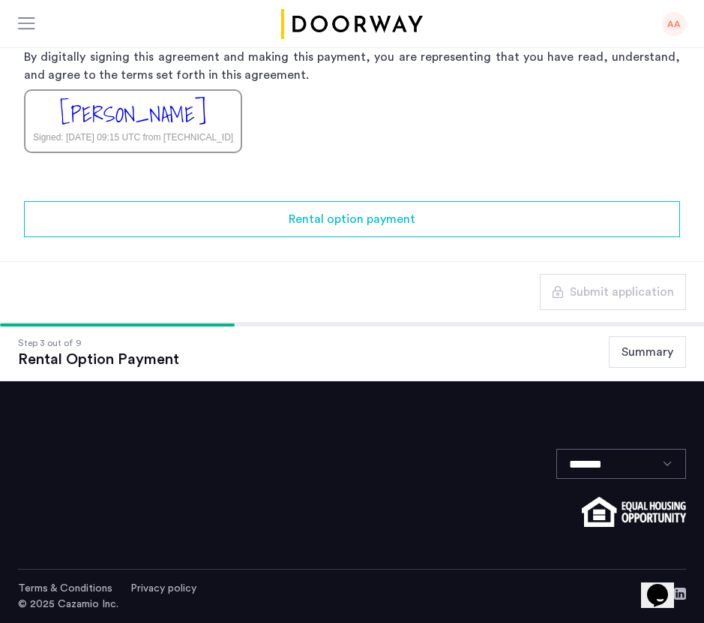
scroll to position [293, 0]
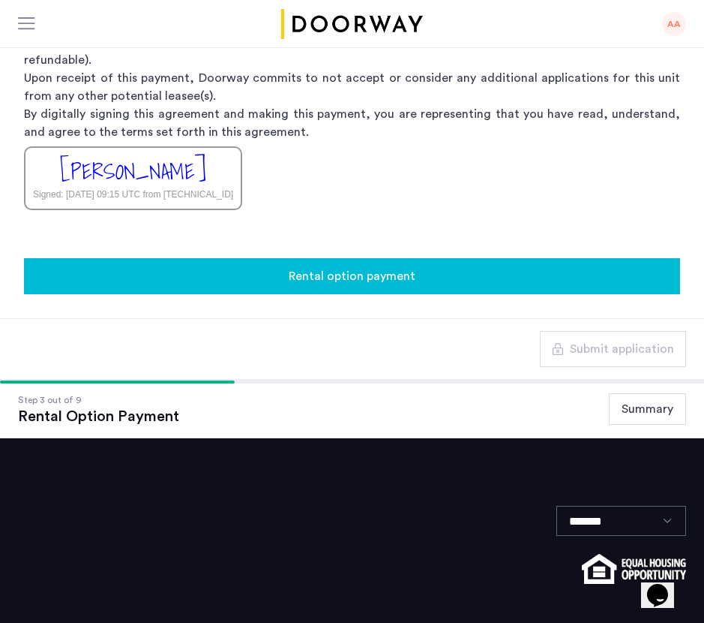
click at [242, 279] on div "Rental option payment" at bounding box center [352, 276] width 632 height 18
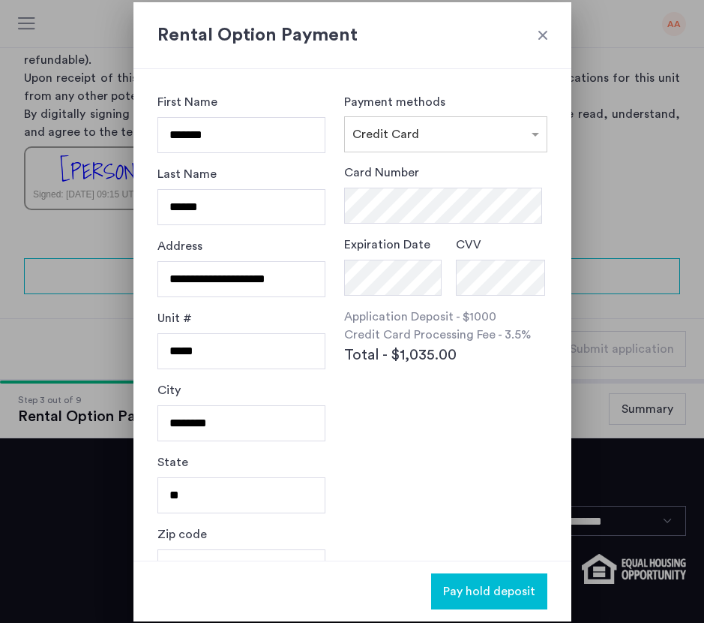
scroll to position [37, 0]
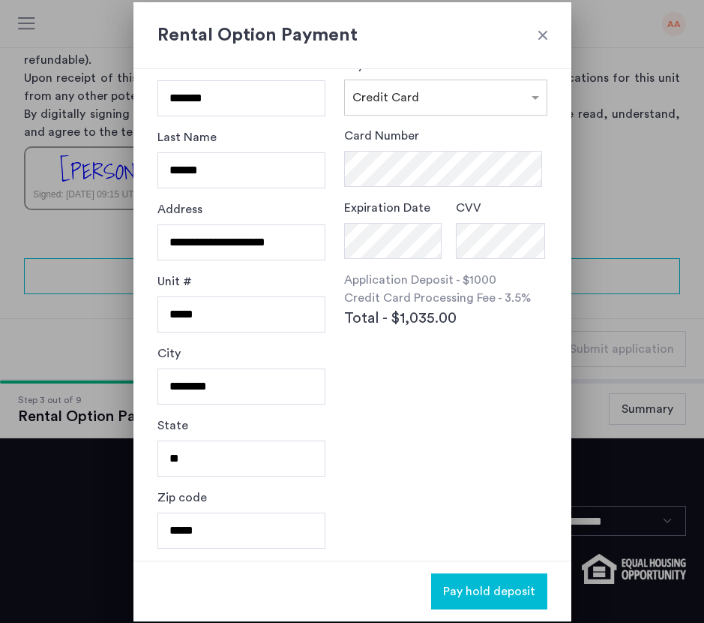
click at [539, 34] on div at bounding box center [543, 35] width 15 height 15
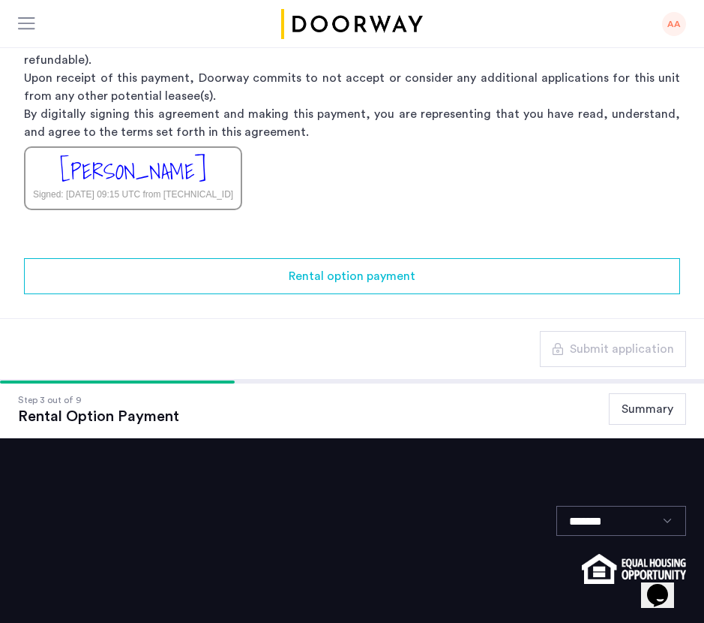
scroll to position [350, 0]
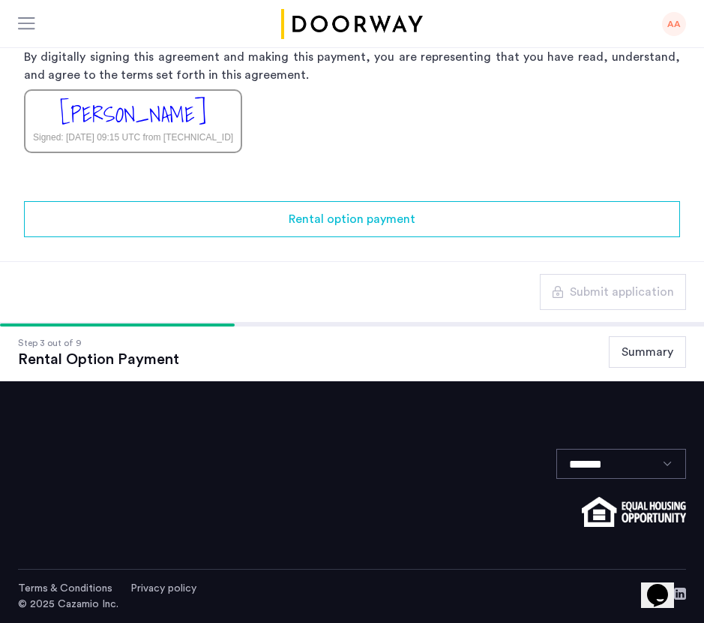
click at [649, 354] on button "Summary" at bounding box center [647, 352] width 77 height 32
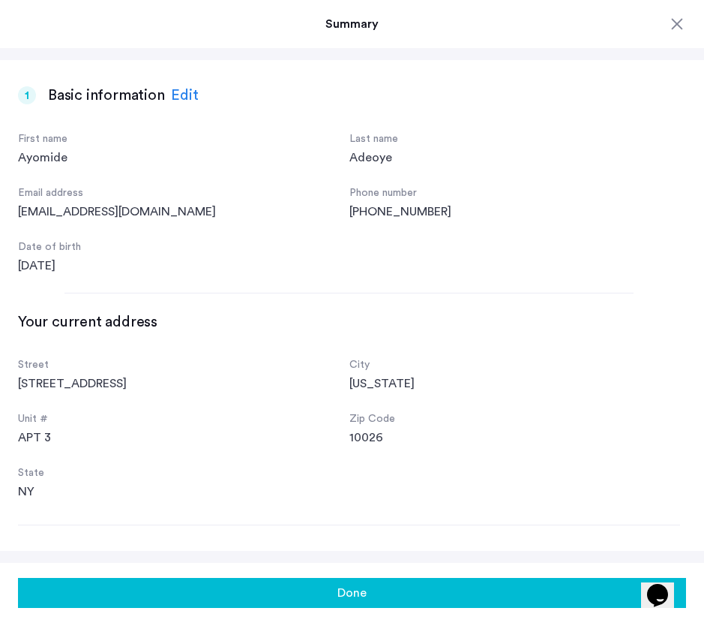
click at [442, 581] on button "Done" at bounding box center [352, 593] width 668 height 30
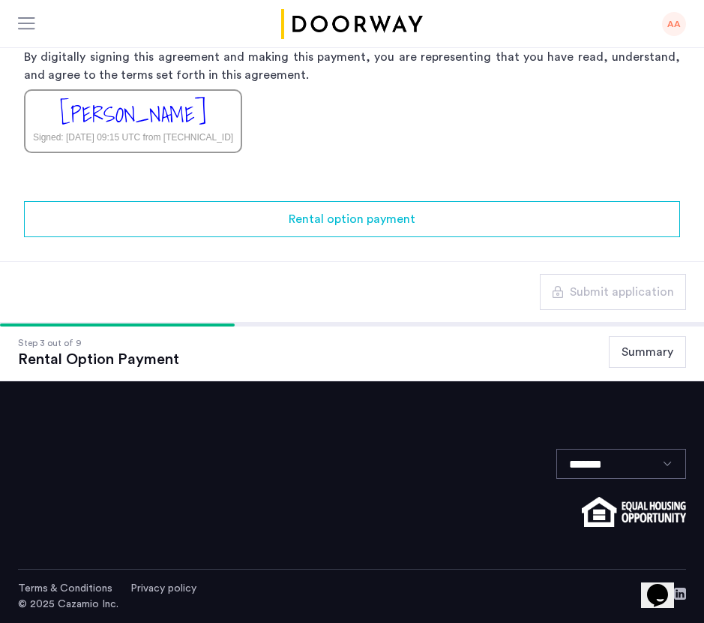
click at [152, 326] on div "Step 3 out of 9 Rental Option Payment Summary" at bounding box center [352, 352] width 704 height 59
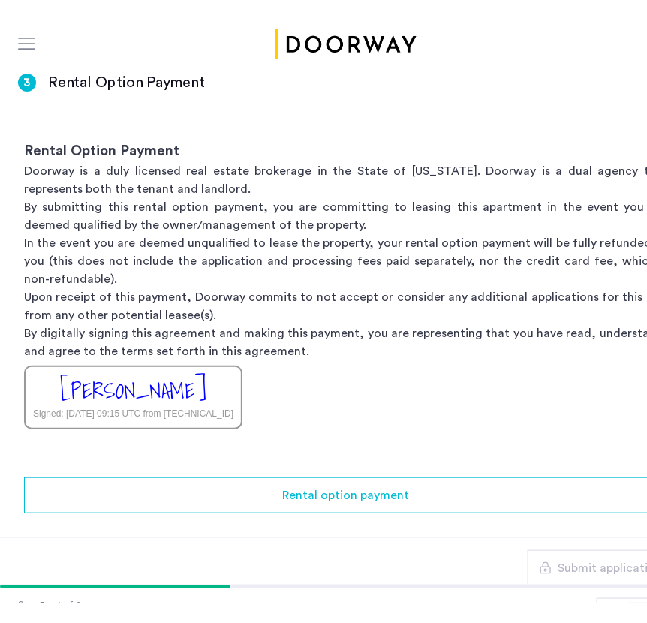
scroll to position [97, 0]
